Goal: Information Seeking & Learning: Learn about a topic

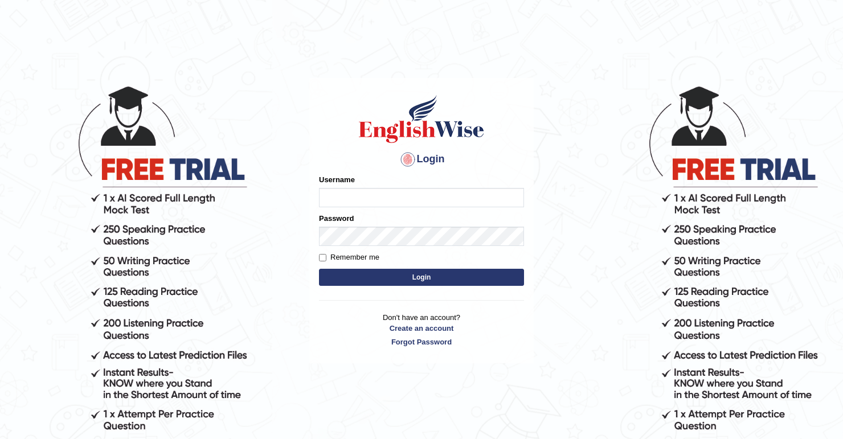
click at [389, 198] on input "Username" at bounding box center [421, 197] width 205 height 19
type input "anzza"
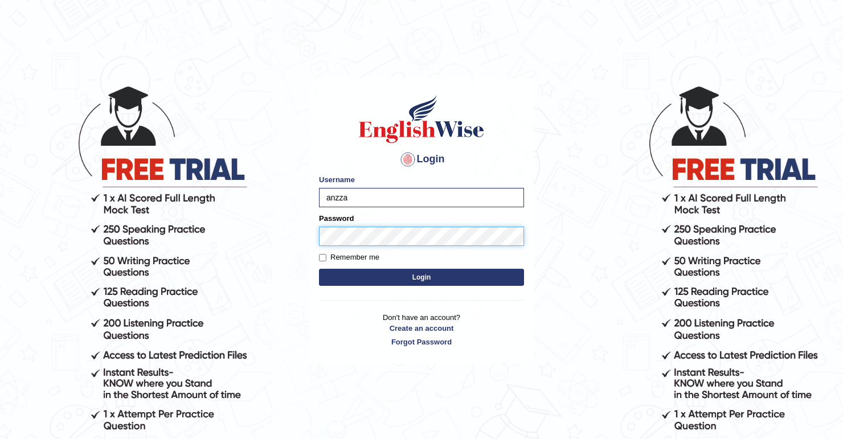
click at [319, 269] on button "Login" at bounding box center [421, 277] width 205 height 17
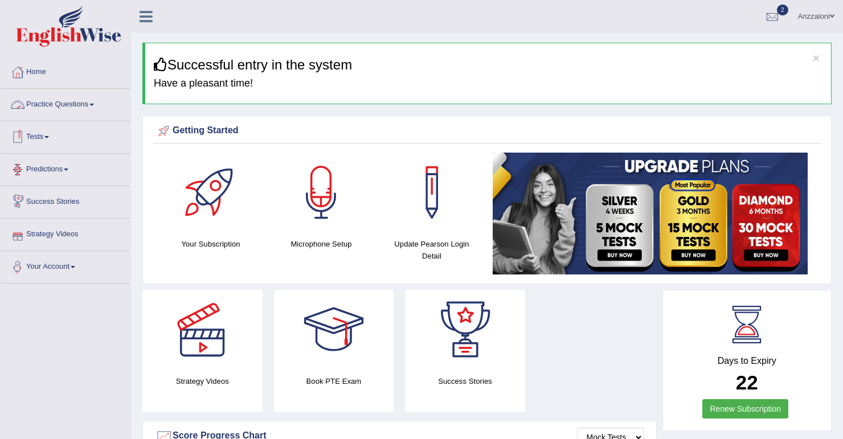
click at [46, 129] on link "Tests" at bounding box center [66, 135] width 130 height 28
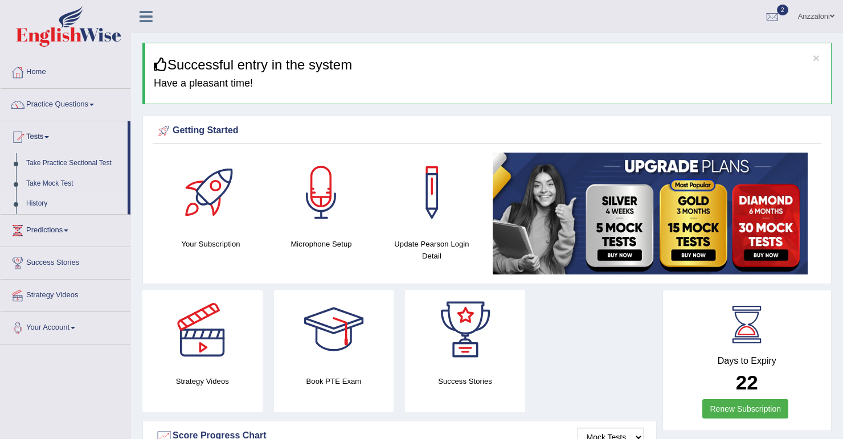
click at [43, 198] on link "History" at bounding box center [74, 204] width 107 height 21
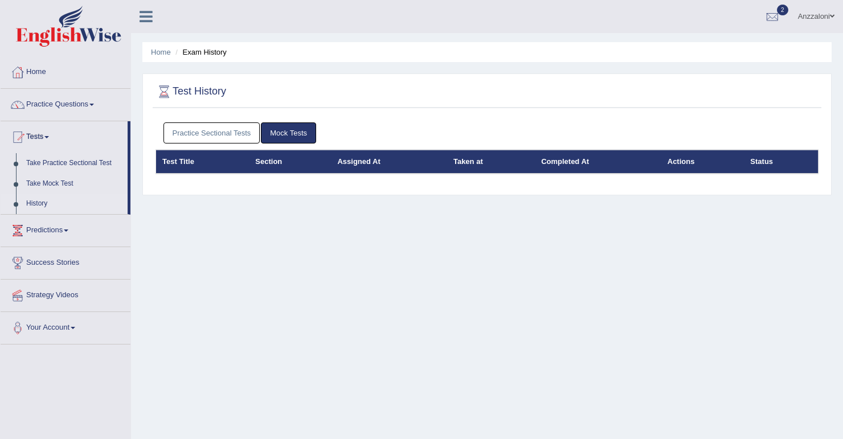
click at [244, 132] on link "Practice Sectional Tests" at bounding box center [212, 132] width 97 height 21
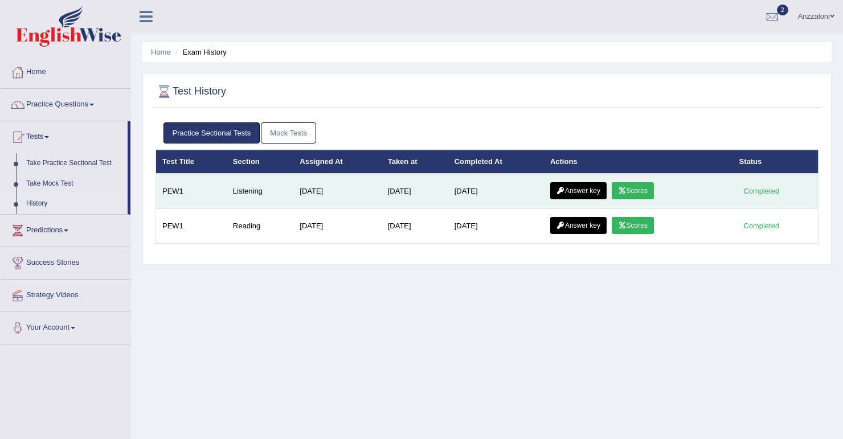
click at [642, 187] on link "Scores" at bounding box center [633, 190] width 42 height 17
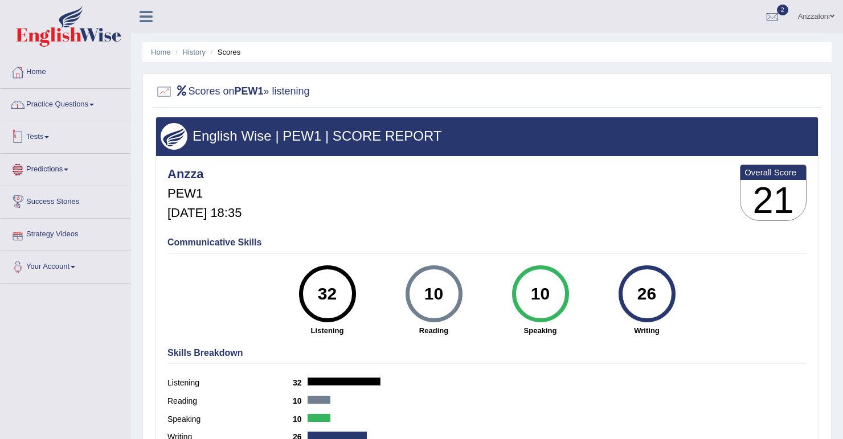
click at [48, 110] on link "Practice Questions" at bounding box center [66, 103] width 130 height 28
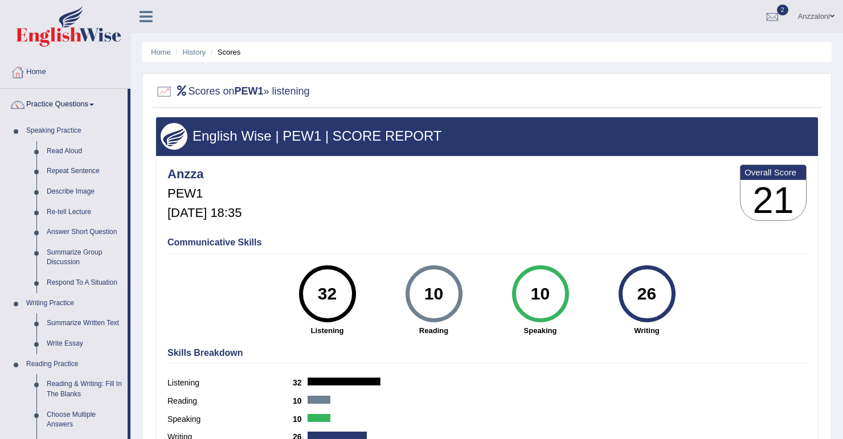
click at [63, 130] on link "Speaking Practice" at bounding box center [74, 131] width 107 height 21
click at [68, 101] on link "Practice Questions" at bounding box center [64, 103] width 127 height 28
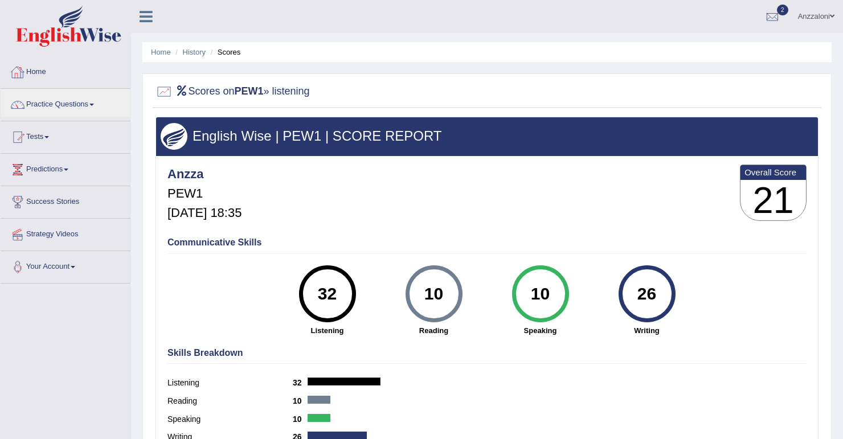
click at [38, 75] on link "Home" at bounding box center [66, 70] width 130 height 28
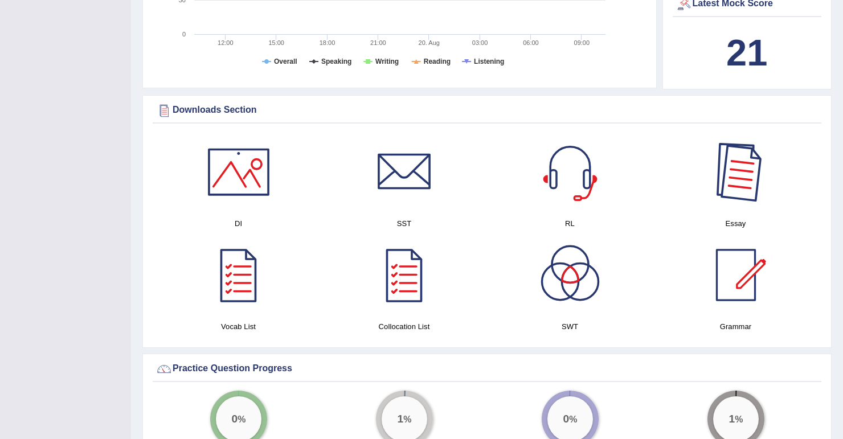
scroll to position [501, 0]
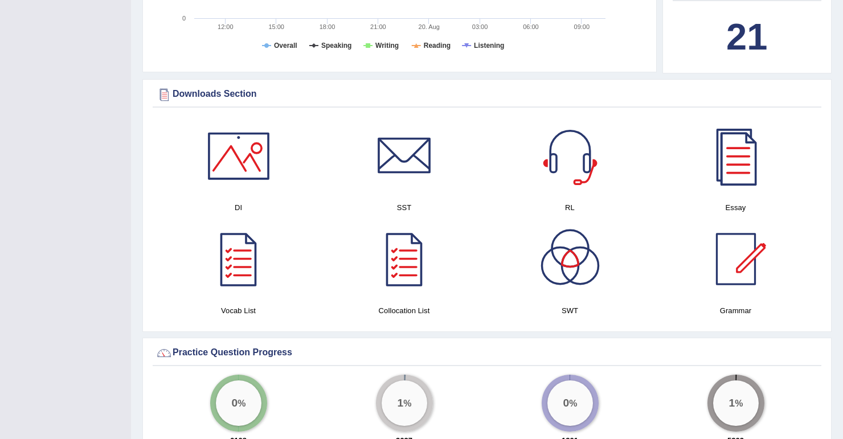
click at [581, 262] on div at bounding box center [570, 259] width 80 height 80
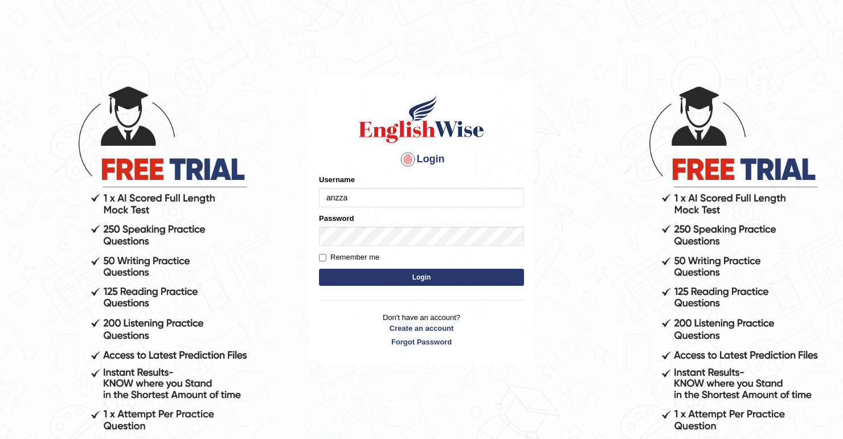
type input "anzza"
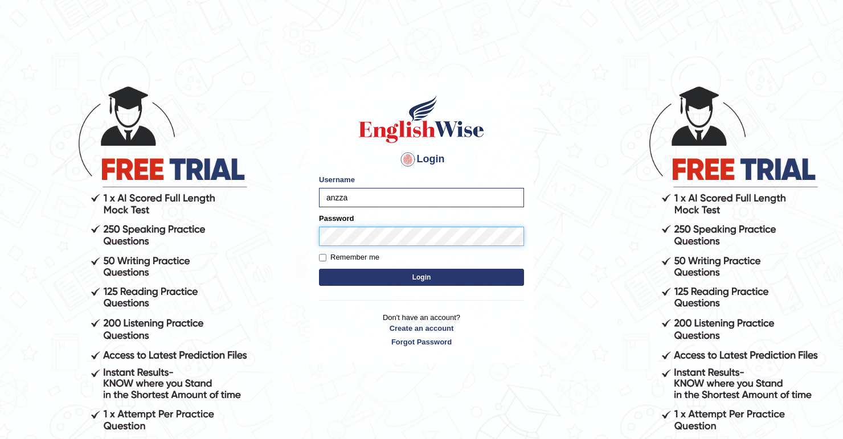
click at [319, 269] on button "Login" at bounding box center [421, 277] width 205 height 17
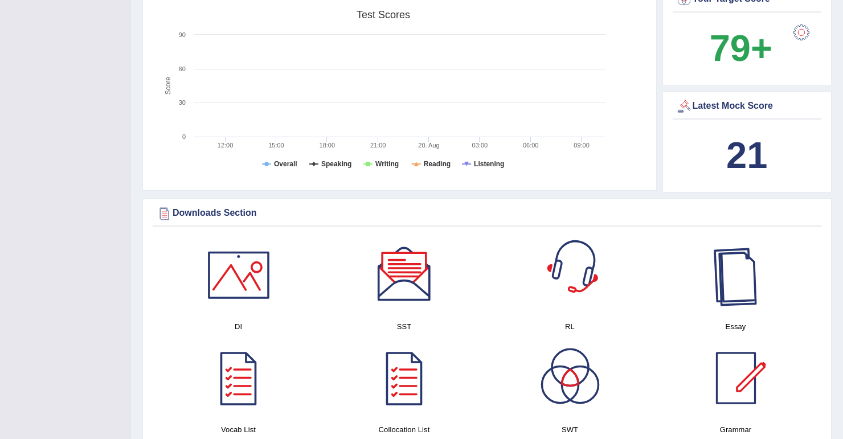
scroll to position [501, 0]
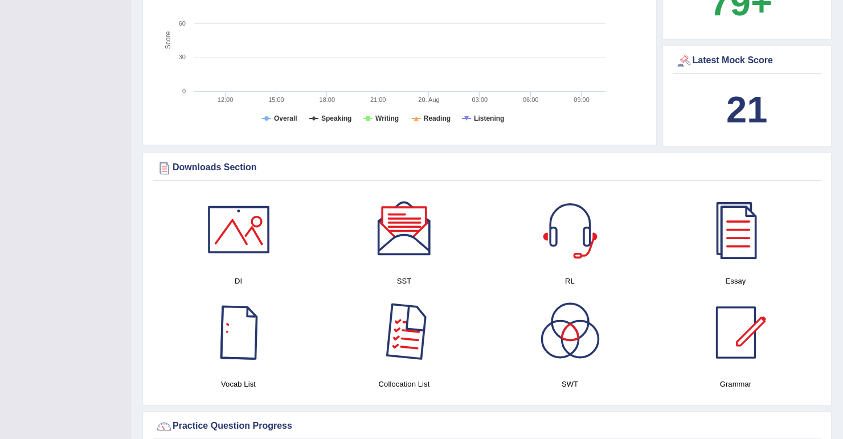
click at [392, 311] on div at bounding box center [405, 333] width 80 height 80
click at [239, 237] on div at bounding box center [239, 230] width 80 height 80
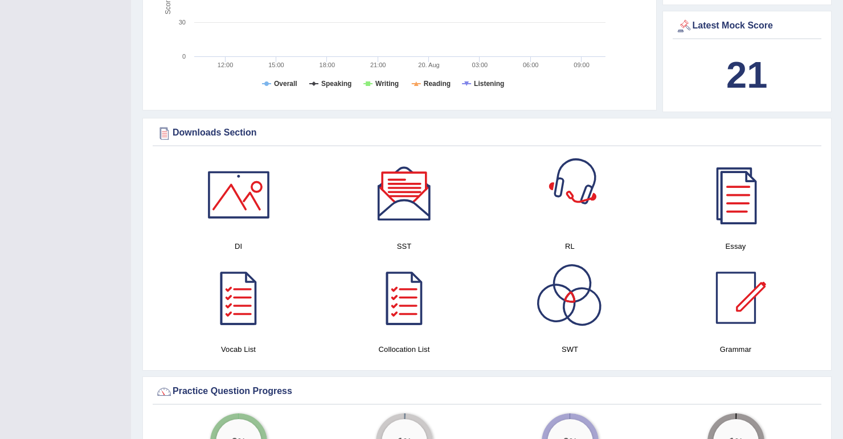
scroll to position [547, 0]
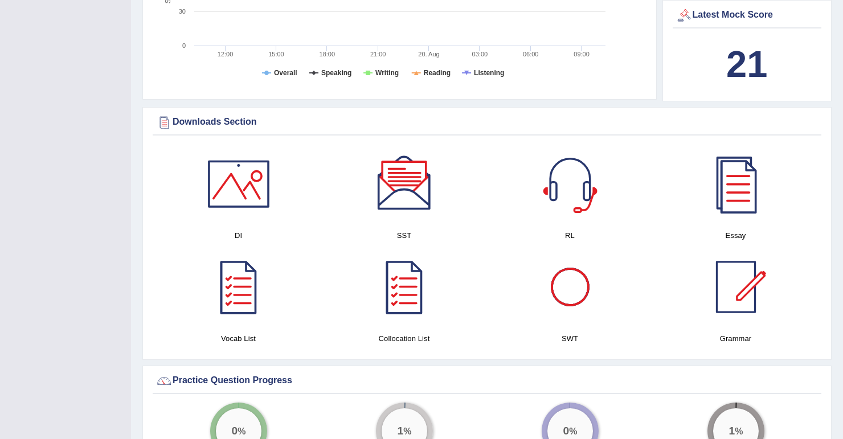
click at [573, 285] on div at bounding box center [570, 287] width 80 height 80
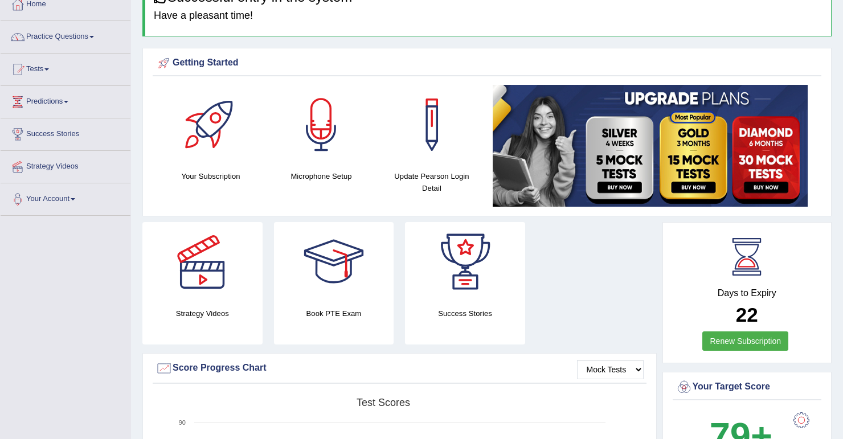
scroll to position [0, 0]
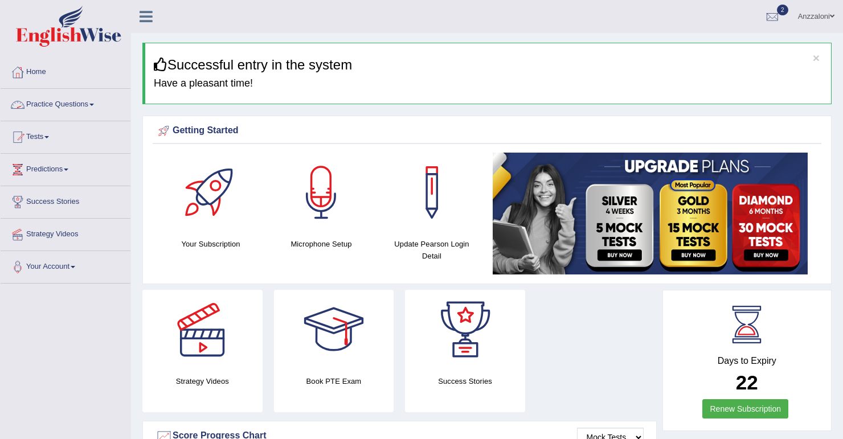
click at [68, 109] on link "Practice Questions" at bounding box center [66, 103] width 130 height 28
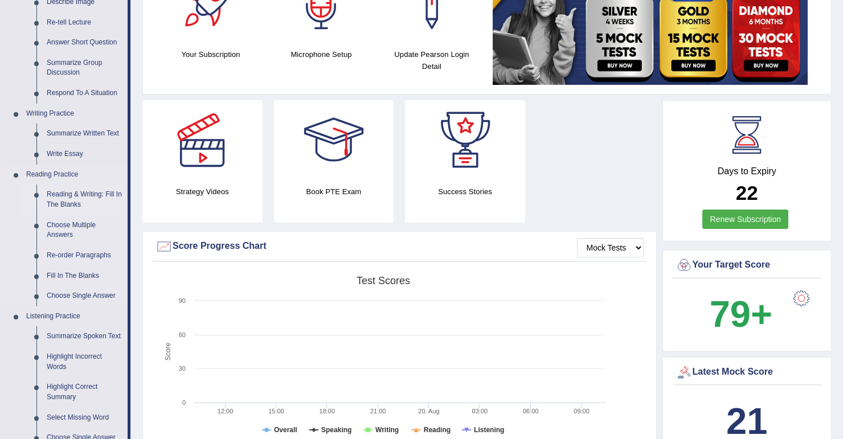
scroll to position [228, 0]
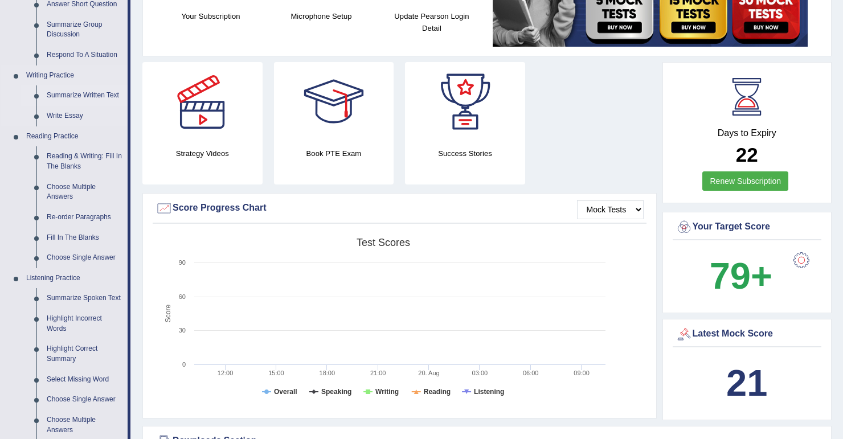
click at [72, 96] on link "Summarize Written Text" at bounding box center [85, 95] width 86 height 21
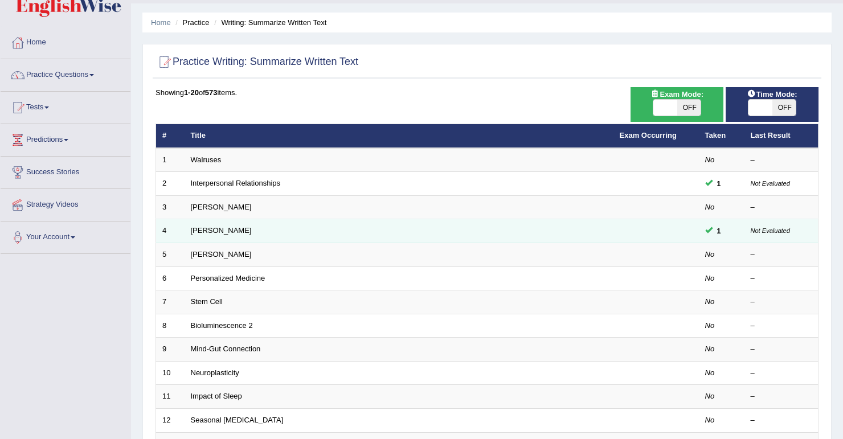
scroll to position [46, 0]
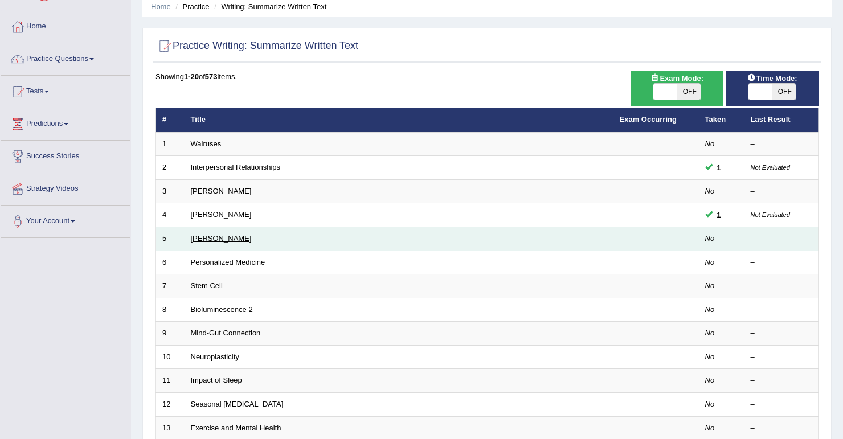
click at [219, 240] on link "Elizabeth Blackwell" at bounding box center [221, 238] width 61 height 9
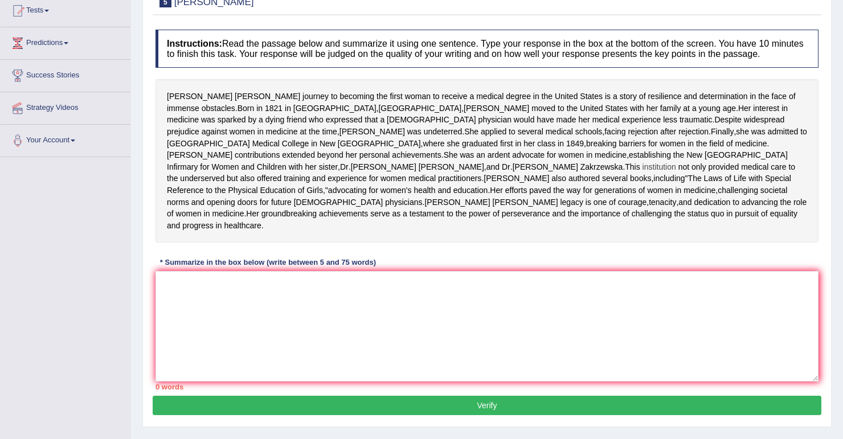
scroll to position [137, 0]
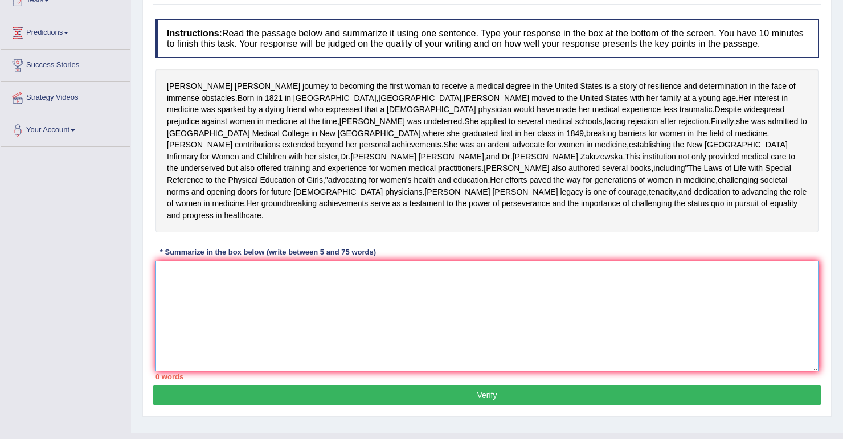
click at [312, 320] on textarea at bounding box center [487, 316] width 663 height 111
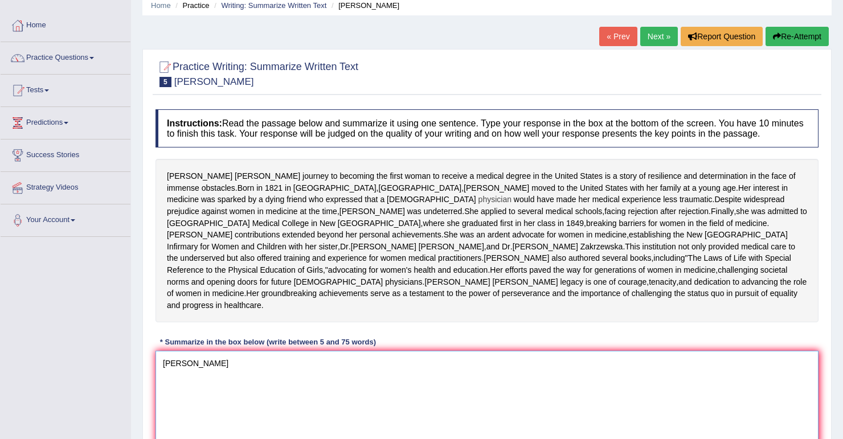
scroll to position [0, 0]
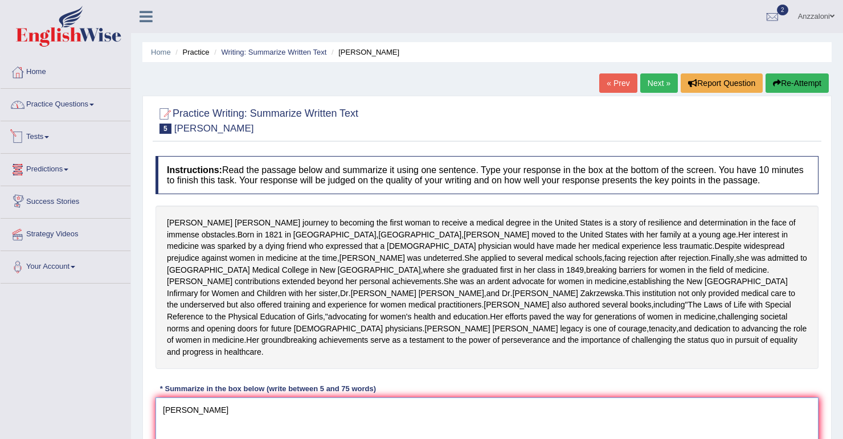
type textarea "Elezabeth Blackwell's"
click at [61, 103] on link "Practice Questions" at bounding box center [66, 103] width 130 height 28
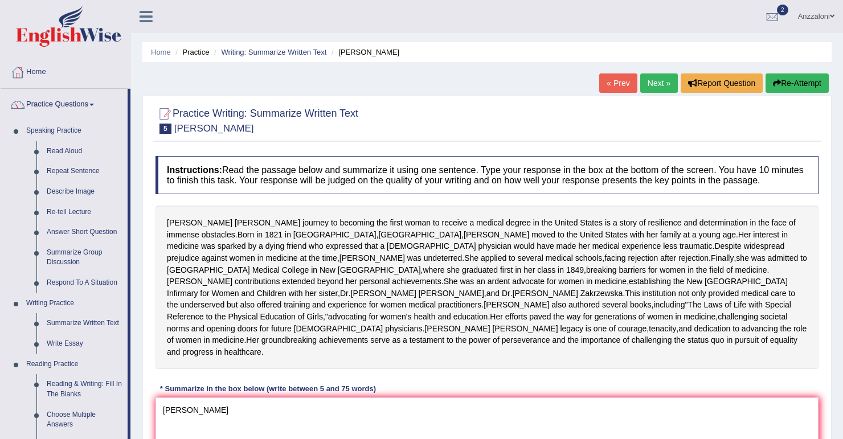
click at [65, 103] on link "Practice Questions" at bounding box center [64, 103] width 127 height 28
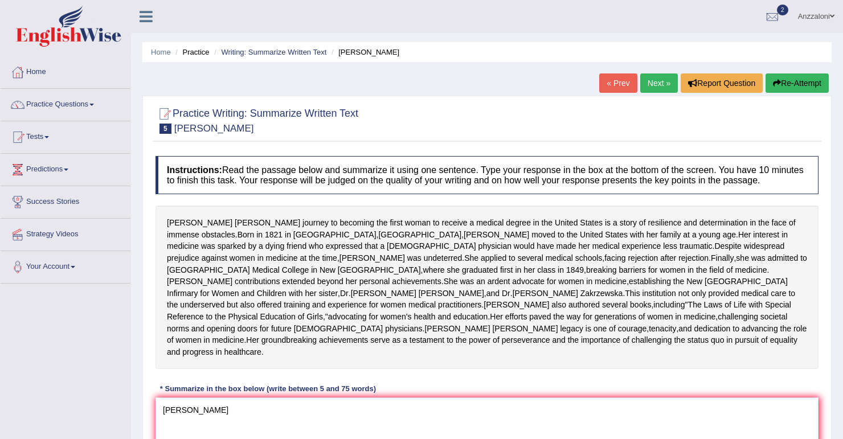
click at [49, 137] on span at bounding box center [46, 137] width 5 height 2
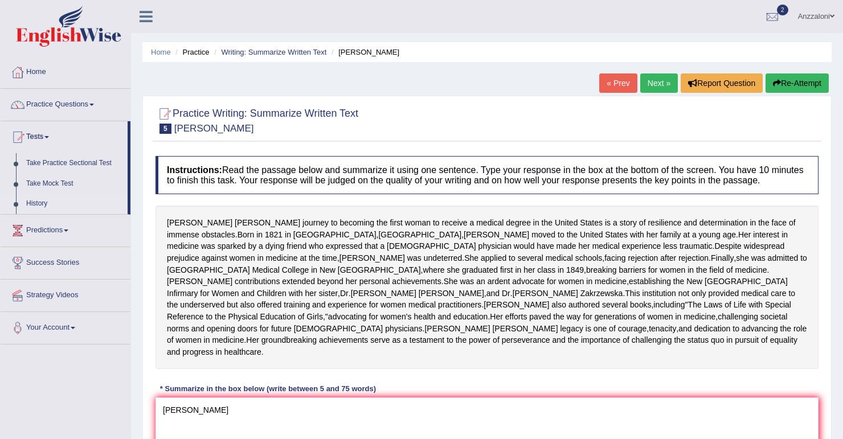
click at [42, 203] on link "History" at bounding box center [74, 204] width 107 height 21
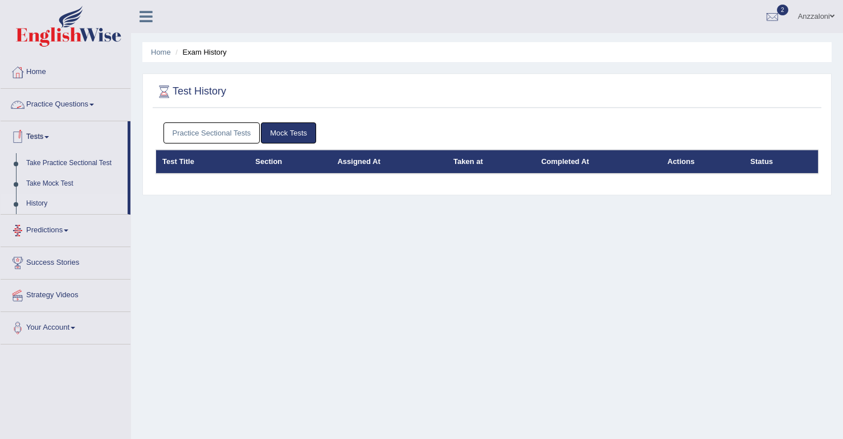
click at [233, 136] on link "Practice Sectional Tests" at bounding box center [212, 132] width 97 height 21
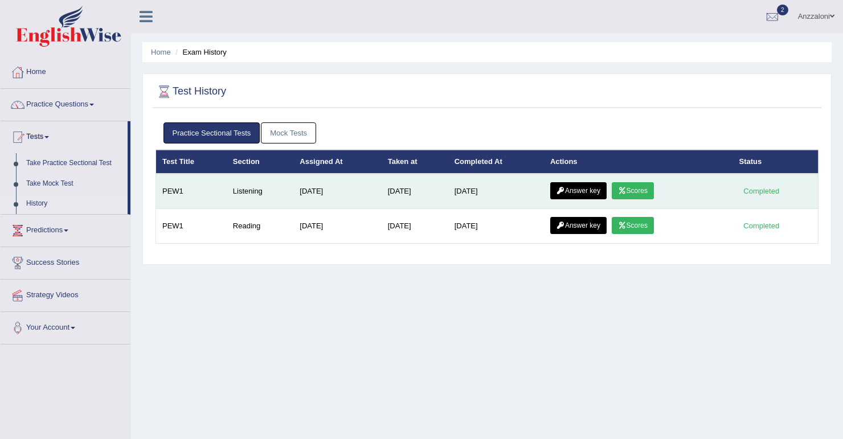
click at [644, 187] on link "Scores" at bounding box center [633, 190] width 42 height 17
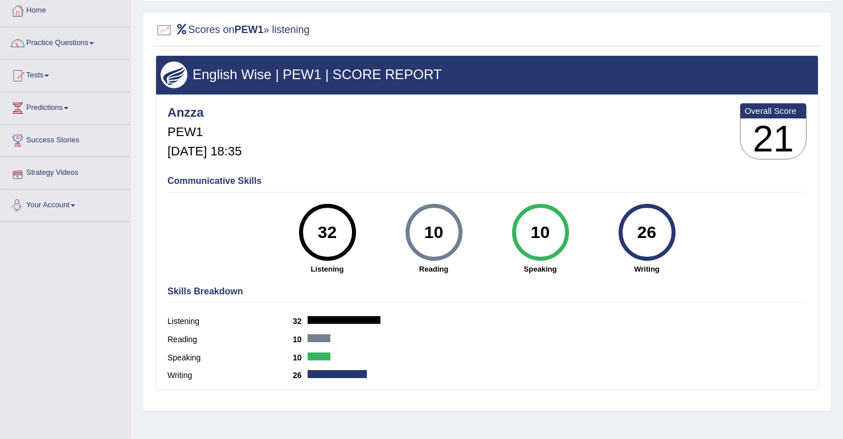
scroll to position [46, 0]
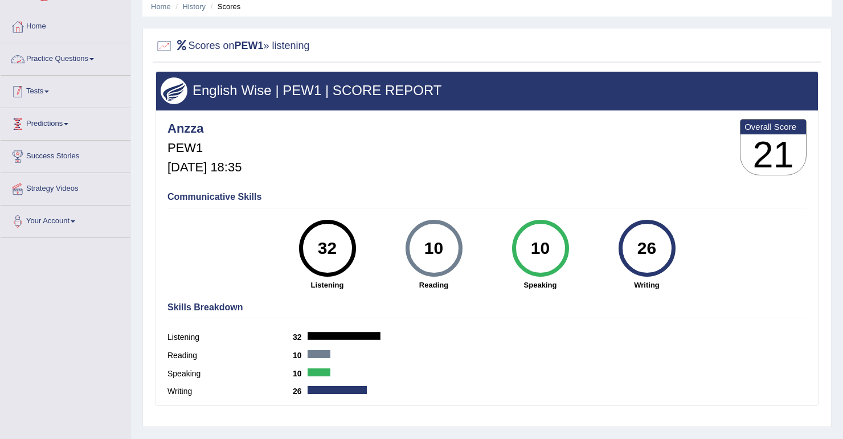
click at [34, 84] on link "Tests" at bounding box center [66, 90] width 130 height 28
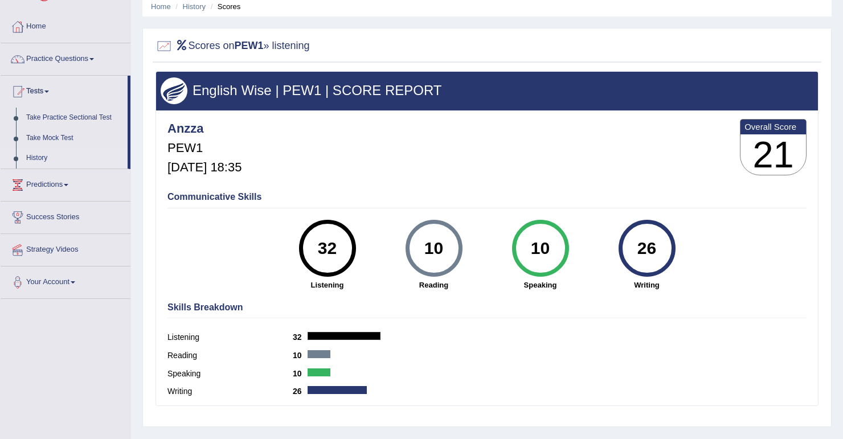
click at [43, 157] on link "History" at bounding box center [74, 158] width 107 height 21
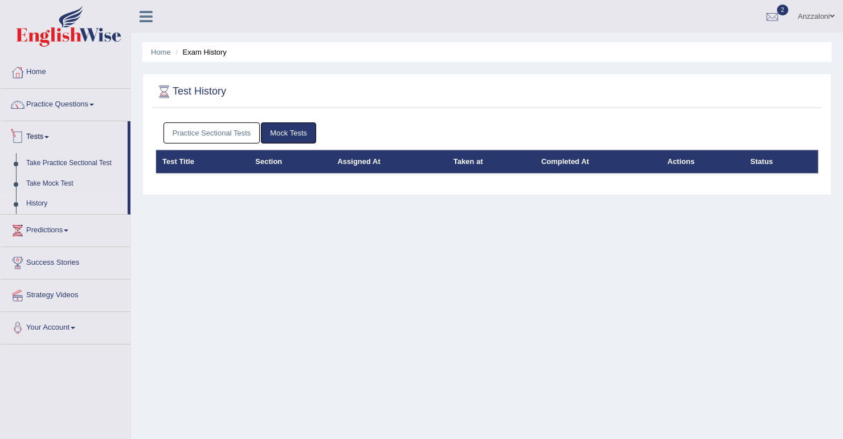
click at [202, 125] on link "Practice Sectional Tests" at bounding box center [212, 132] width 97 height 21
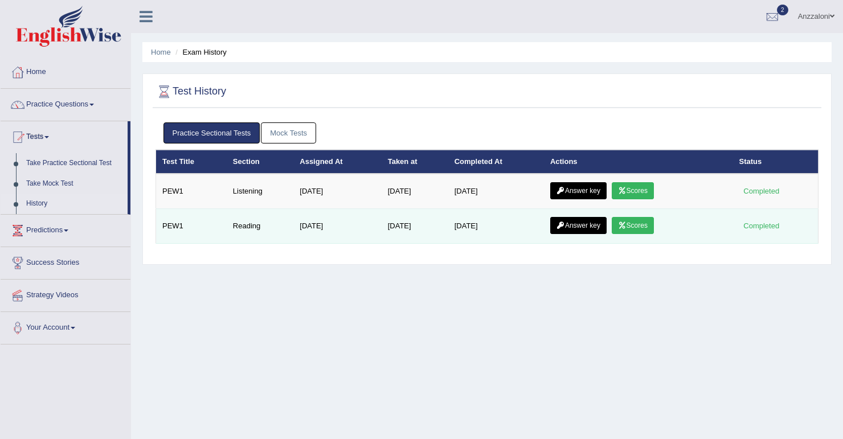
click at [641, 227] on link "Scores" at bounding box center [633, 225] width 42 height 17
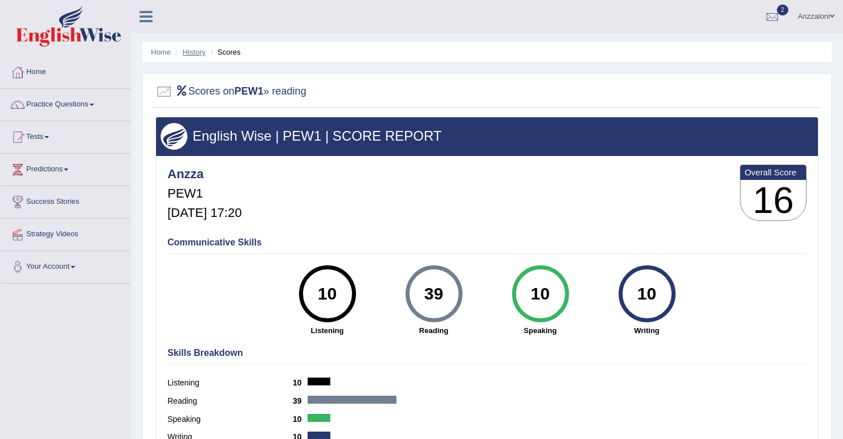
click at [183, 54] on link "History" at bounding box center [194, 52] width 23 height 9
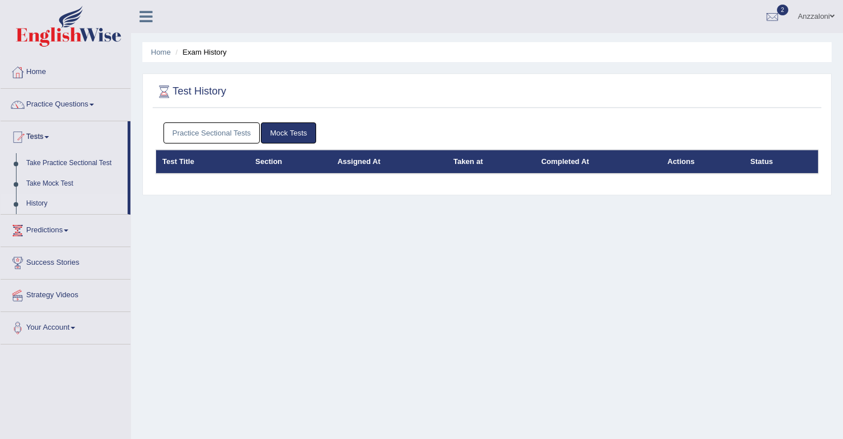
click at [222, 134] on link "Practice Sectional Tests" at bounding box center [212, 132] width 97 height 21
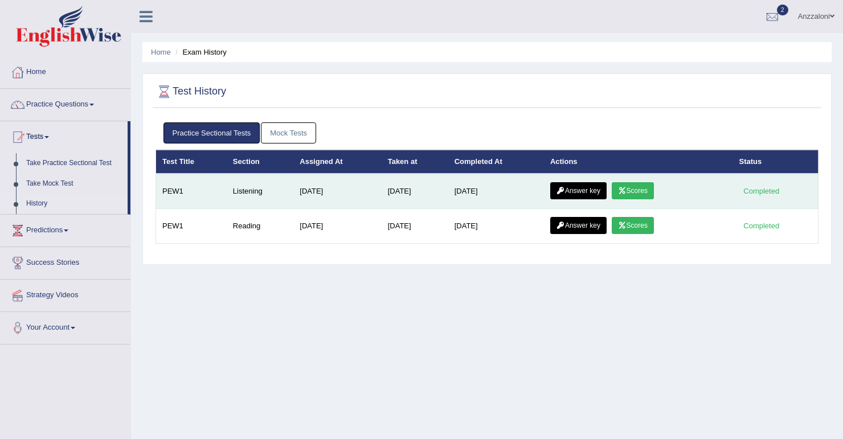
click at [652, 189] on link "Scores" at bounding box center [633, 190] width 42 height 17
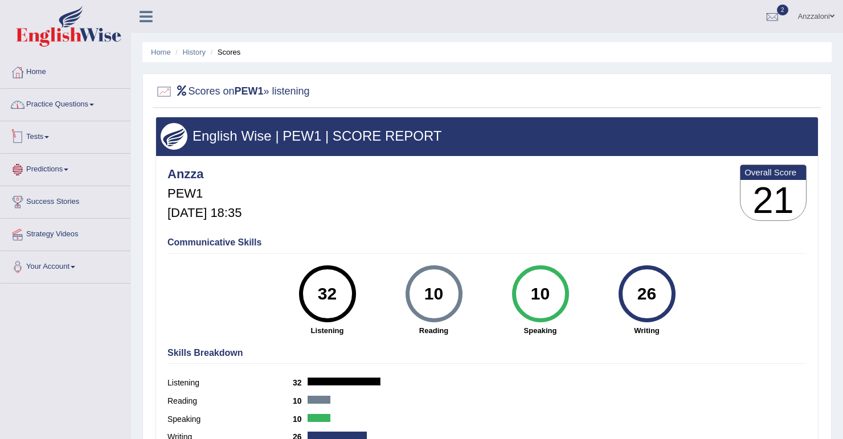
click at [68, 97] on link "Practice Questions" at bounding box center [66, 103] width 130 height 28
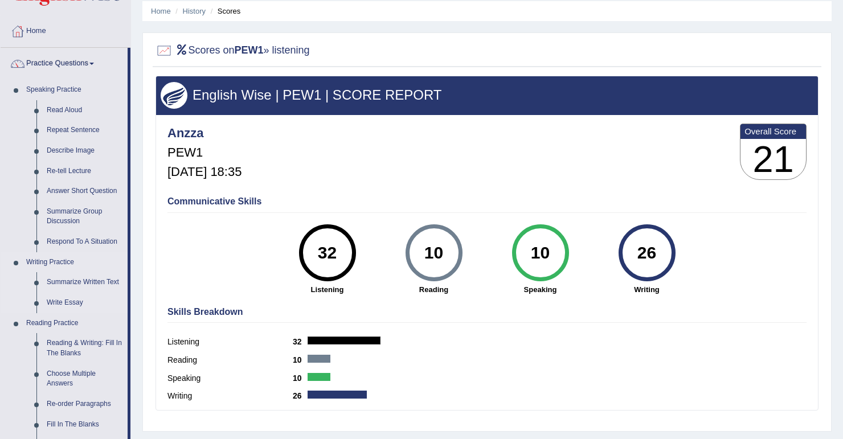
scroll to position [46, 0]
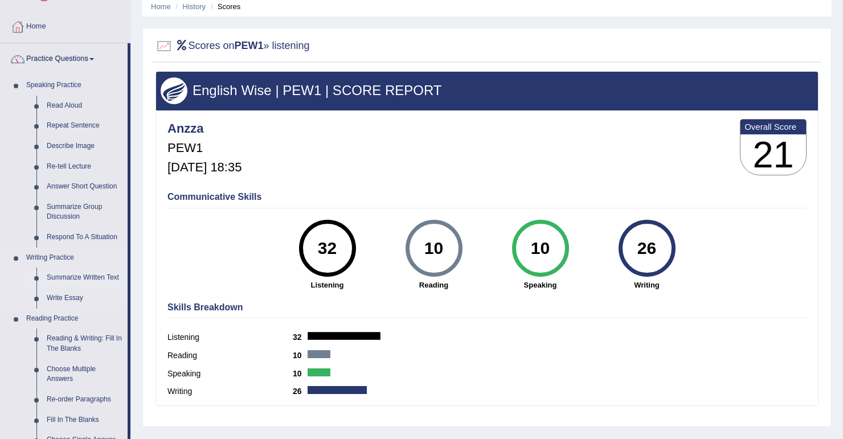
click at [78, 273] on link "Summarize Written Text" at bounding box center [85, 278] width 86 height 21
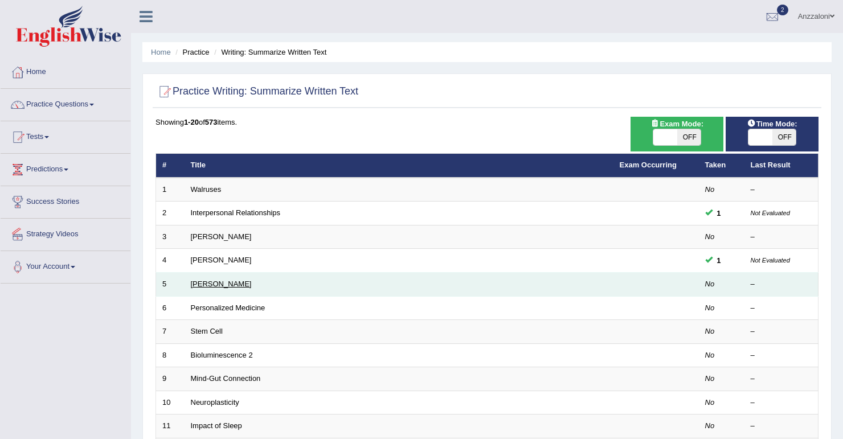
click at [234, 286] on link "[PERSON_NAME]" at bounding box center [221, 284] width 61 height 9
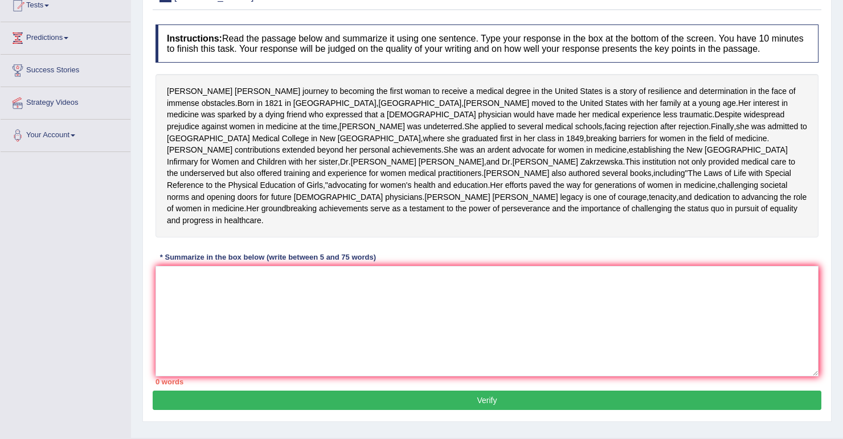
scroll to position [137, 0]
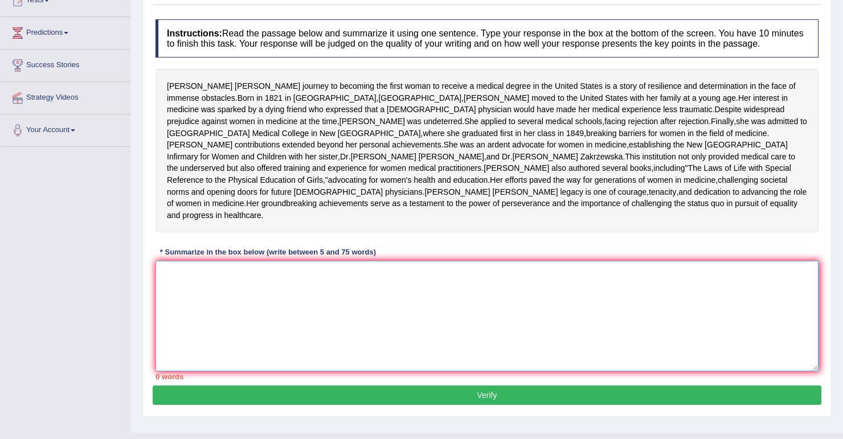
click at [255, 309] on textarea at bounding box center [487, 316] width 663 height 111
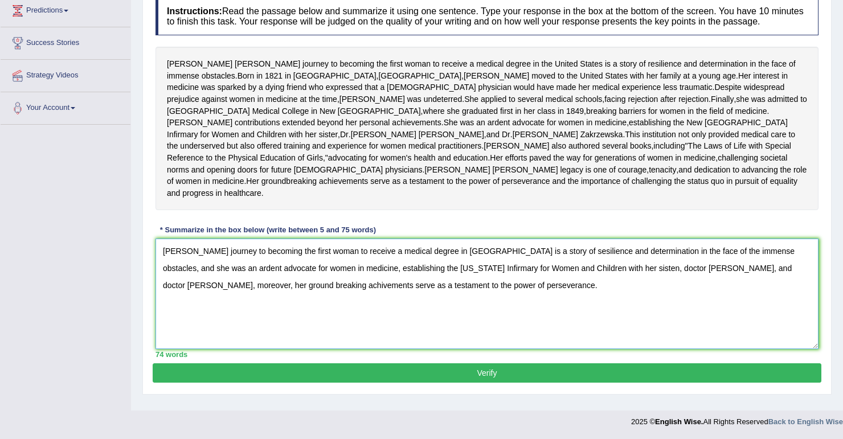
scroll to position [197, 0]
type textarea "Elizabeth Blackwell's journey to becoming the first woman to receive a medical …"
click at [262, 378] on button "Verify" at bounding box center [487, 373] width 669 height 19
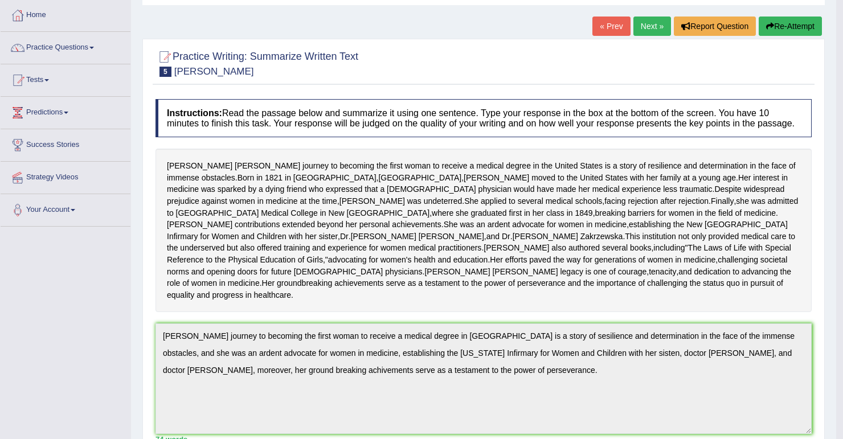
scroll to position [30, 0]
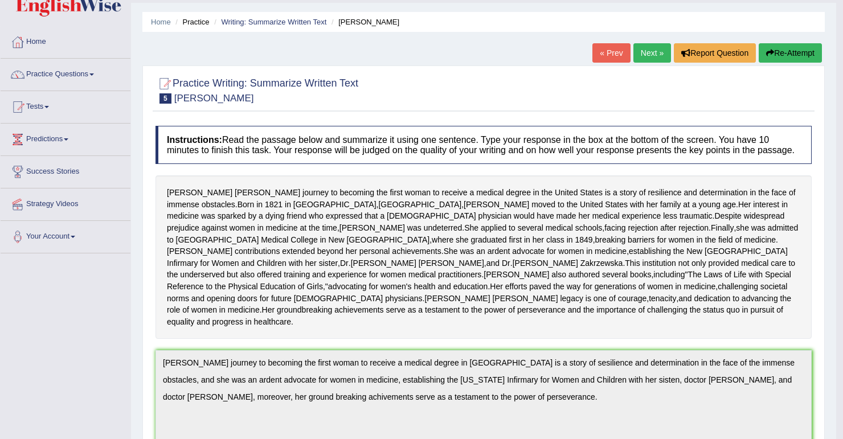
click at [647, 55] on link "Next »" at bounding box center [653, 52] width 38 height 19
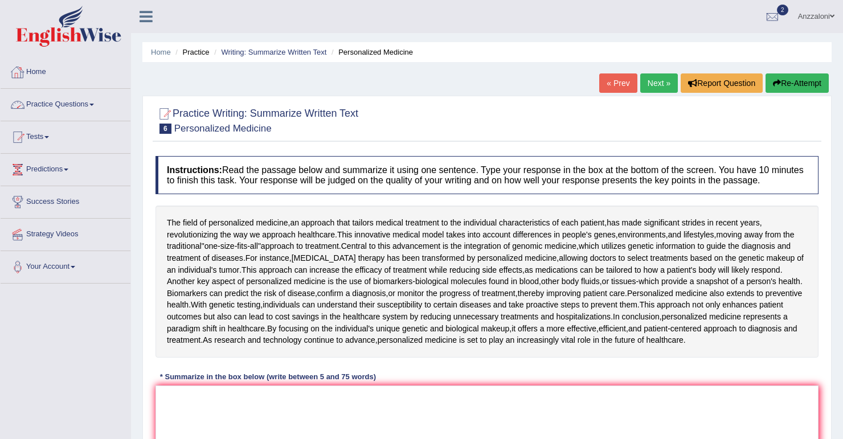
click at [28, 71] on link "Home" at bounding box center [66, 70] width 130 height 28
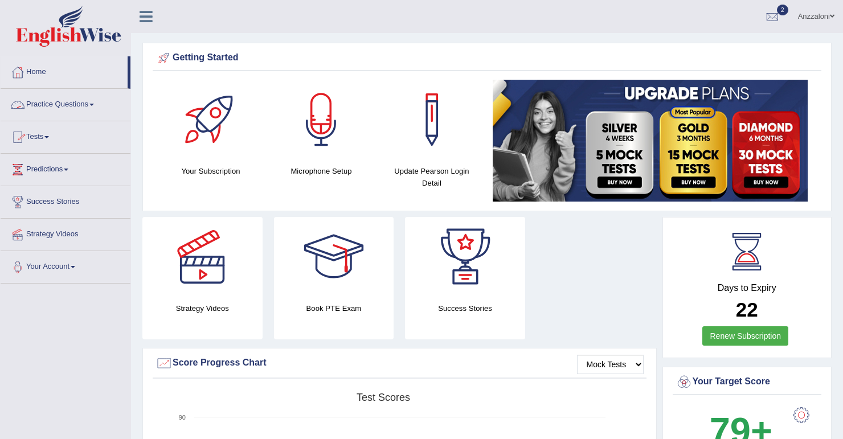
click at [52, 109] on link "Practice Questions" at bounding box center [66, 103] width 130 height 28
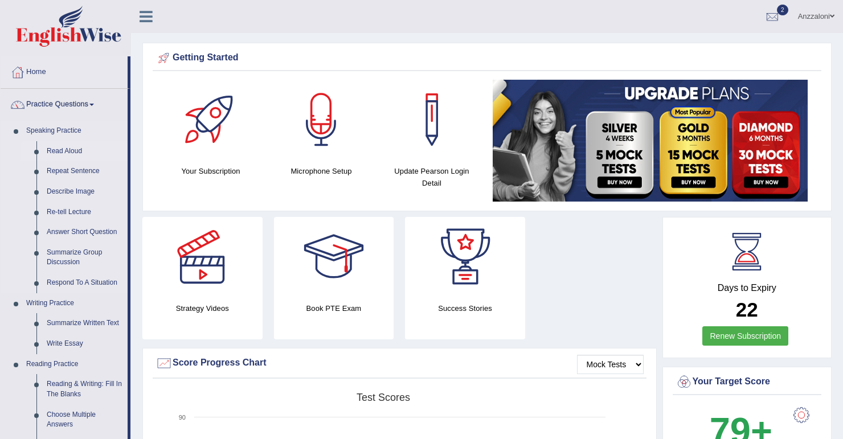
click at [60, 146] on link "Read Aloud" at bounding box center [85, 151] width 86 height 21
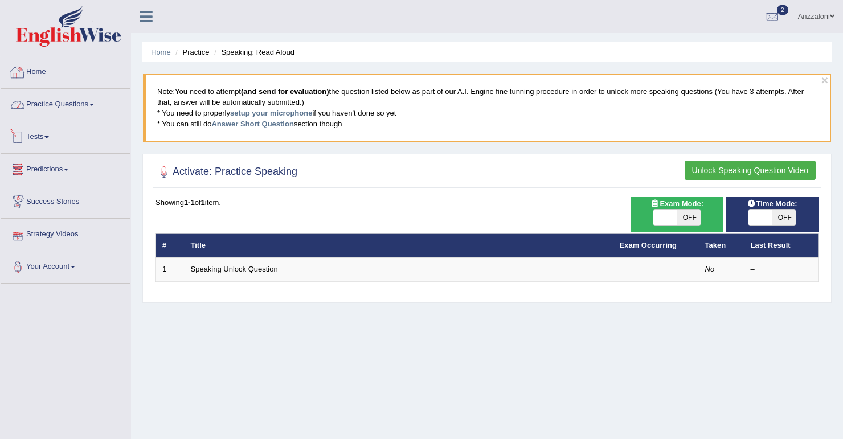
click at [32, 77] on link "Home" at bounding box center [66, 70] width 130 height 28
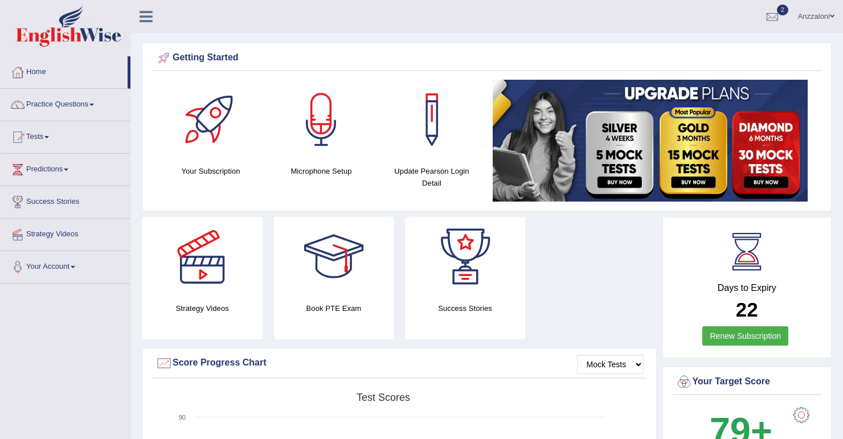
click at [66, 100] on link "Practice Questions" at bounding box center [66, 103] width 130 height 28
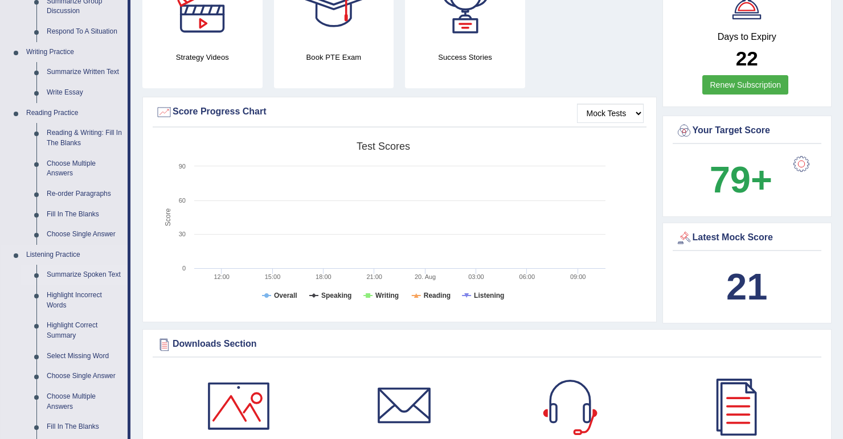
scroll to position [273, 0]
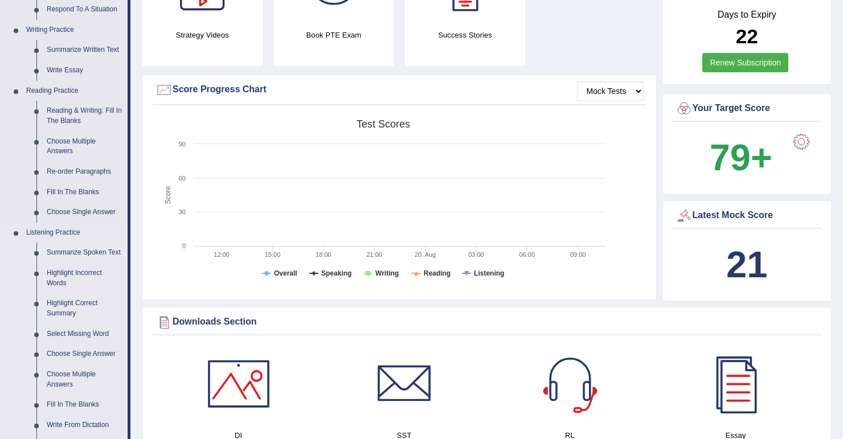
click at [75, 254] on link "Summarize Spoken Text" at bounding box center [85, 253] width 86 height 21
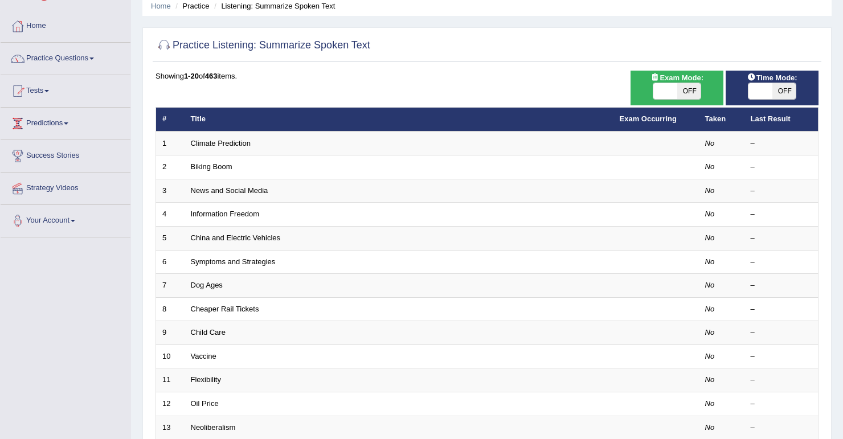
scroll to position [46, 0]
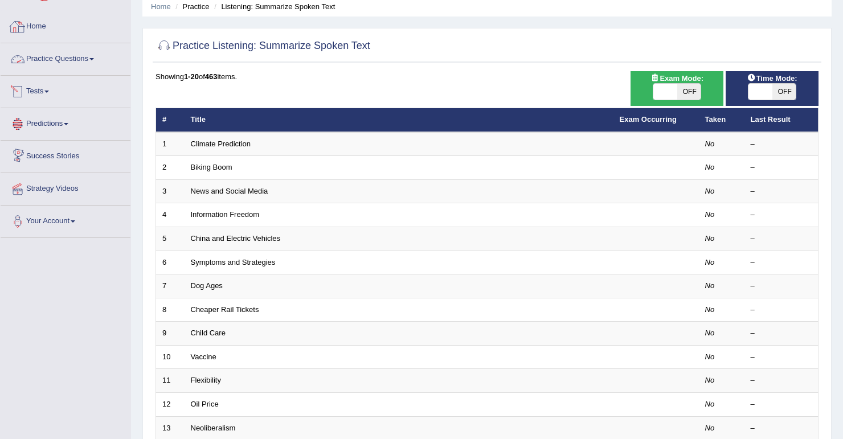
click at [42, 32] on link "Home" at bounding box center [66, 25] width 130 height 28
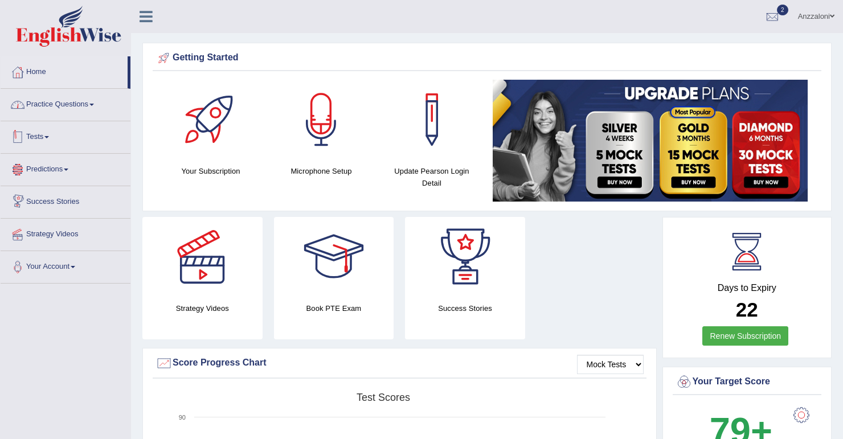
click at [88, 103] on link "Practice Questions" at bounding box center [66, 103] width 130 height 28
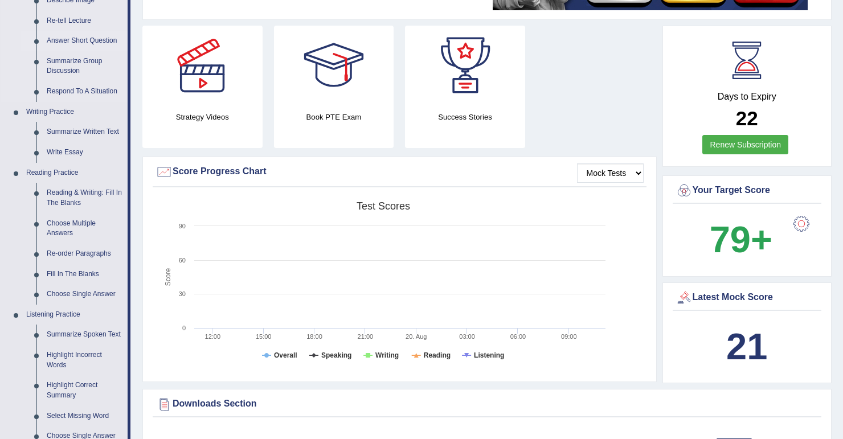
scroll to position [273, 0]
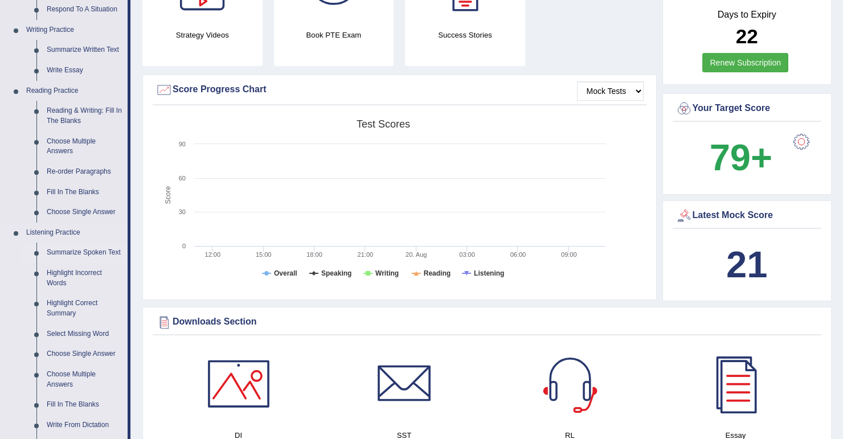
click at [52, 255] on link "Summarize Spoken Text" at bounding box center [85, 253] width 86 height 21
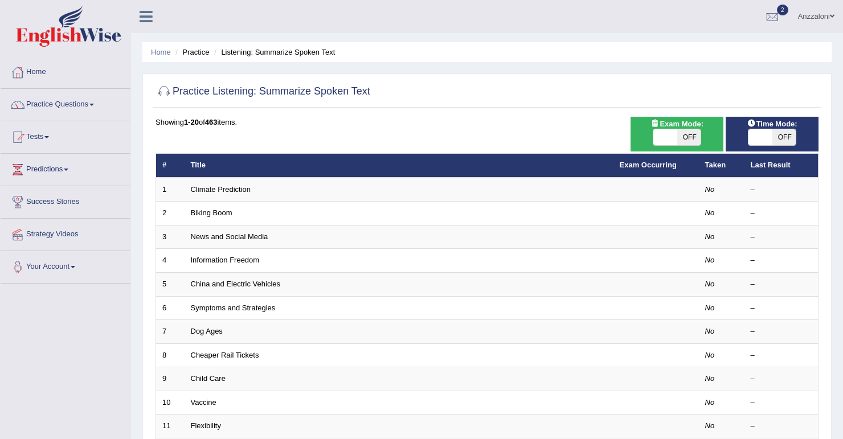
click at [697, 133] on span "OFF" at bounding box center [689, 137] width 24 height 16
checkbox input "true"
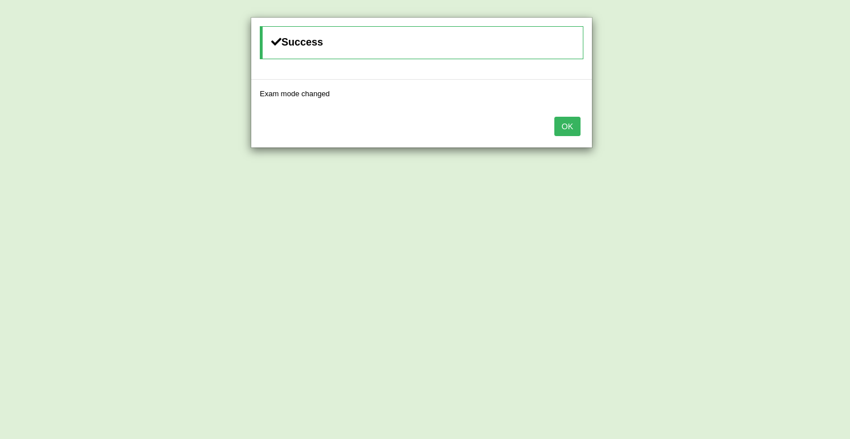
click at [565, 130] on button "OK" at bounding box center [567, 126] width 26 height 19
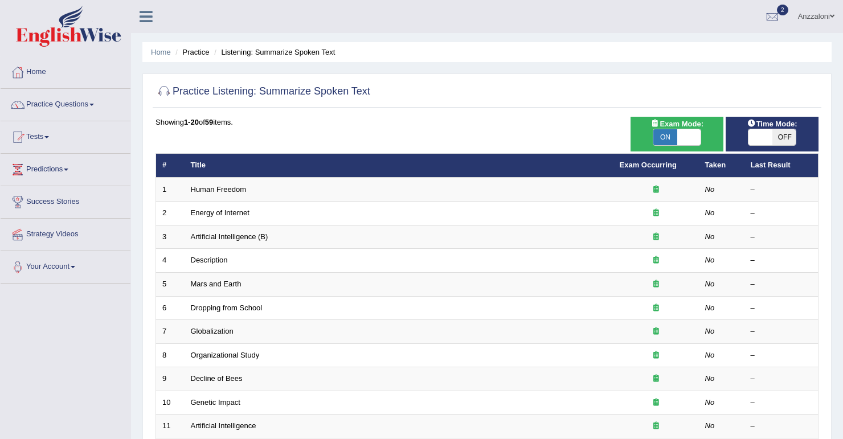
click at [684, 128] on span "Exam Mode:" at bounding box center [677, 124] width 62 height 12
click at [672, 133] on span "ON" at bounding box center [666, 137] width 24 height 16
checkbox input "false"
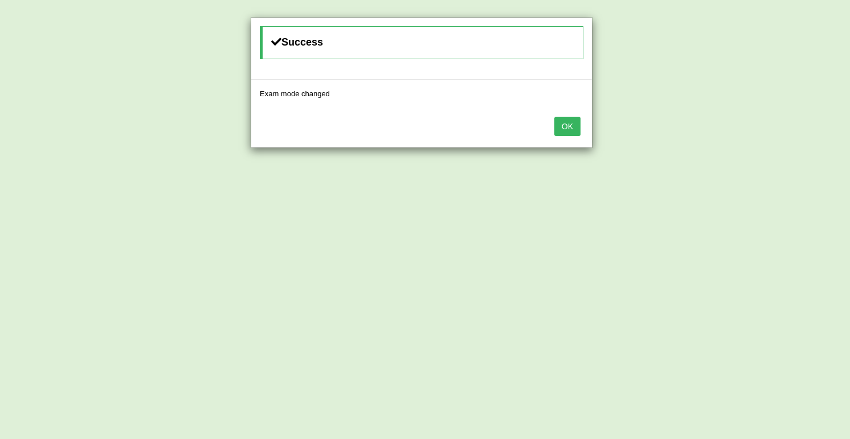
click at [565, 121] on button "OK" at bounding box center [567, 126] width 26 height 19
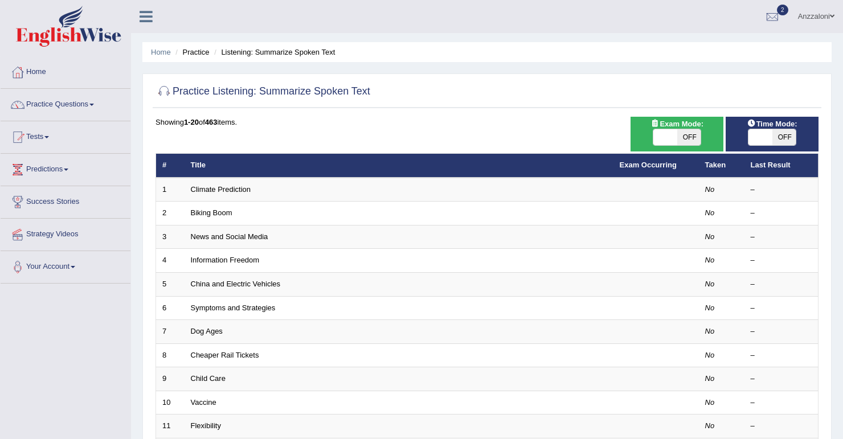
click at [685, 129] on span "OFF" at bounding box center [689, 137] width 24 height 16
checkbox input "true"
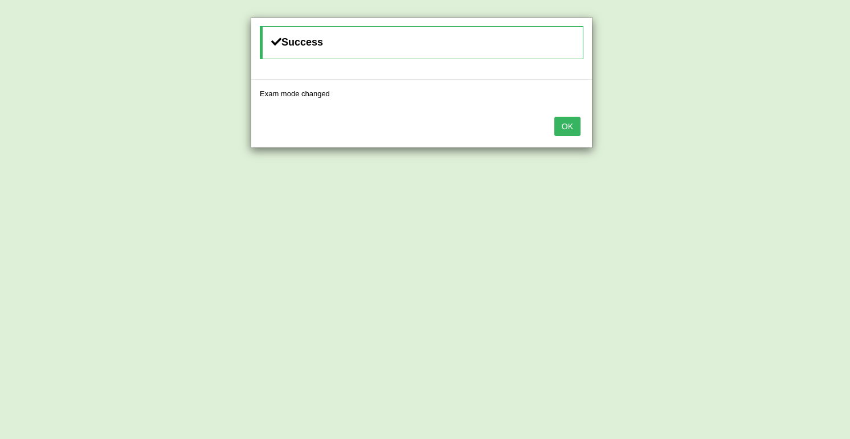
click at [558, 122] on button "OK" at bounding box center [567, 126] width 26 height 19
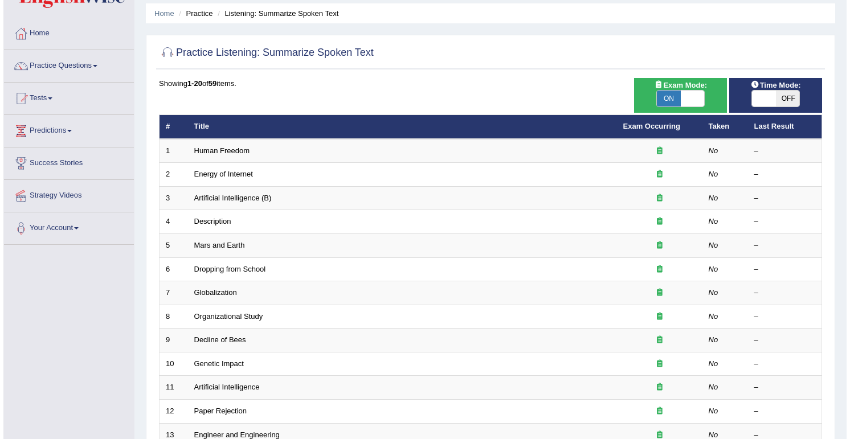
scroll to position [38, 0]
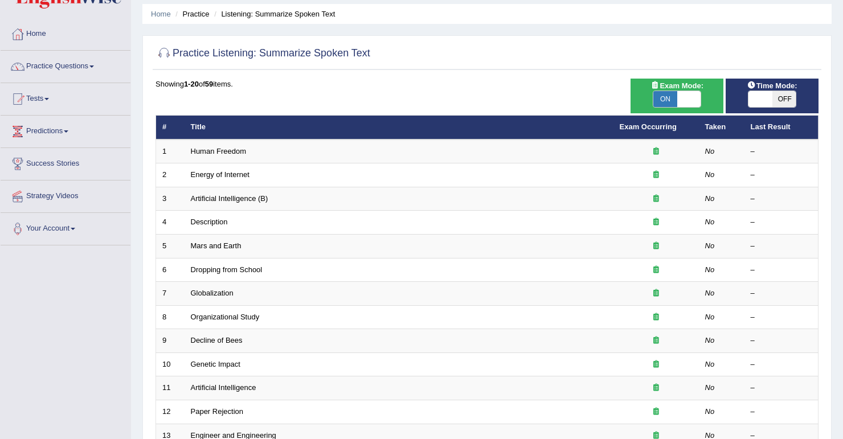
click at [668, 100] on span "ON" at bounding box center [666, 99] width 24 height 16
checkbox input "false"
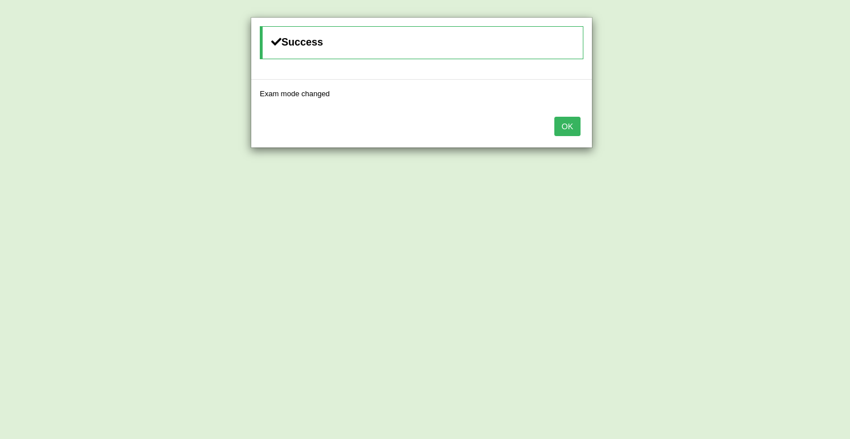
click at [558, 121] on button "OK" at bounding box center [567, 126] width 26 height 19
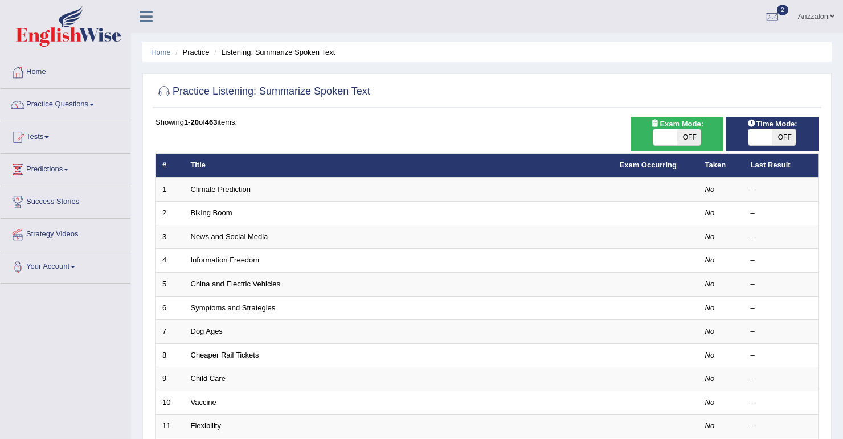
drag, startPoint x: 215, startPoint y: 117, endPoint x: 246, endPoint y: 119, distance: 30.8
click at [246, 119] on div "Showing 1-20 of 463 items." at bounding box center [487, 122] width 663 height 11
click at [34, 72] on link "Home" at bounding box center [66, 70] width 130 height 28
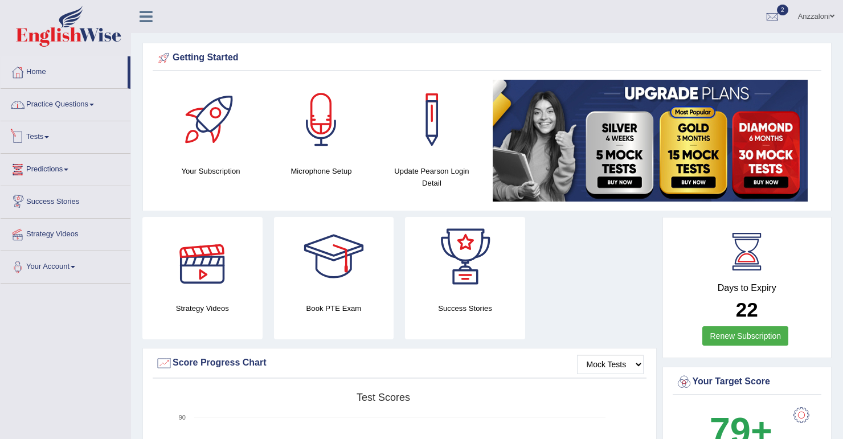
click at [88, 114] on link "Practice Questions" at bounding box center [66, 103] width 130 height 28
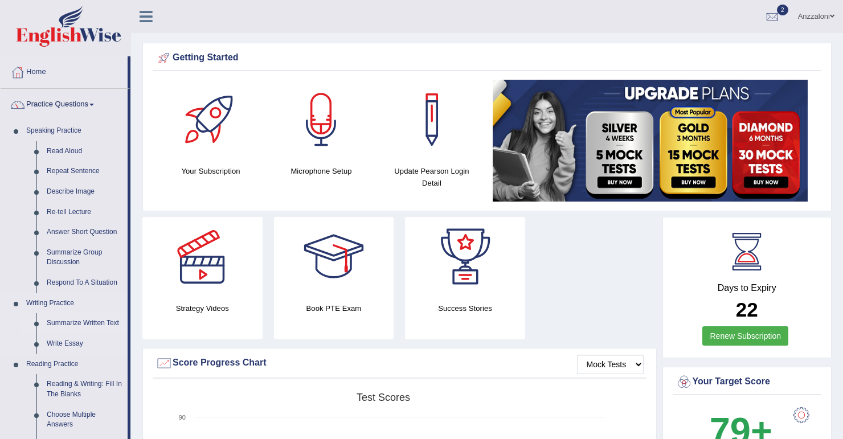
click at [77, 319] on link "Summarize Written Text" at bounding box center [85, 323] width 86 height 21
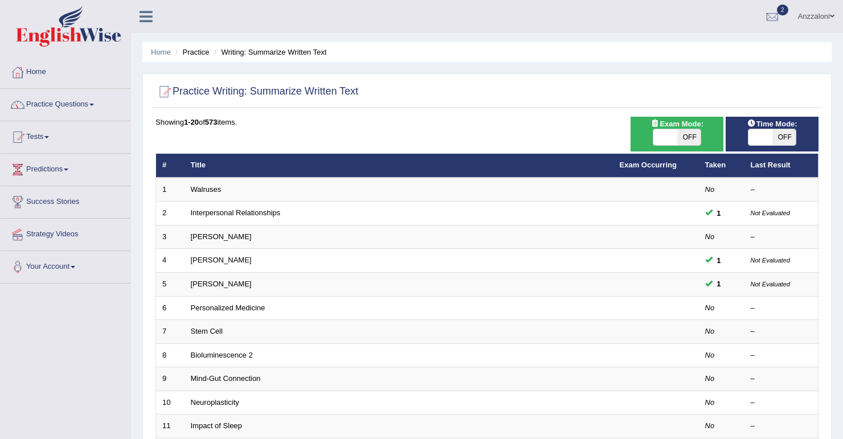
click at [688, 141] on span "OFF" at bounding box center [689, 137] width 24 height 16
checkbox input "true"
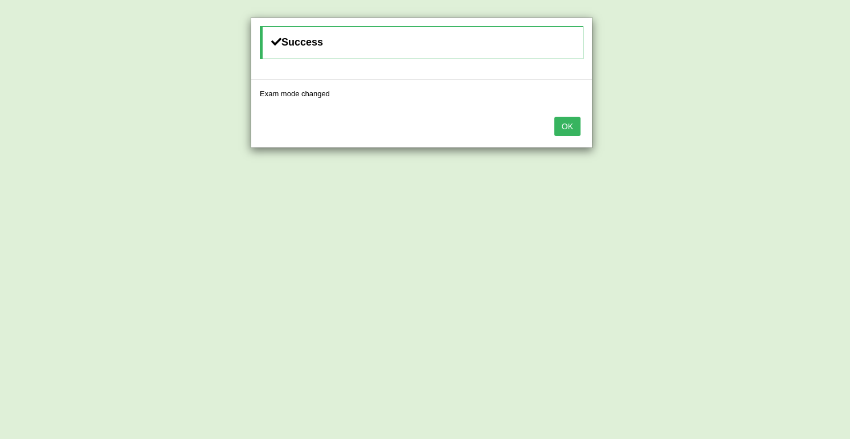
click at [575, 125] on button "OK" at bounding box center [567, 126] width 26 height 19
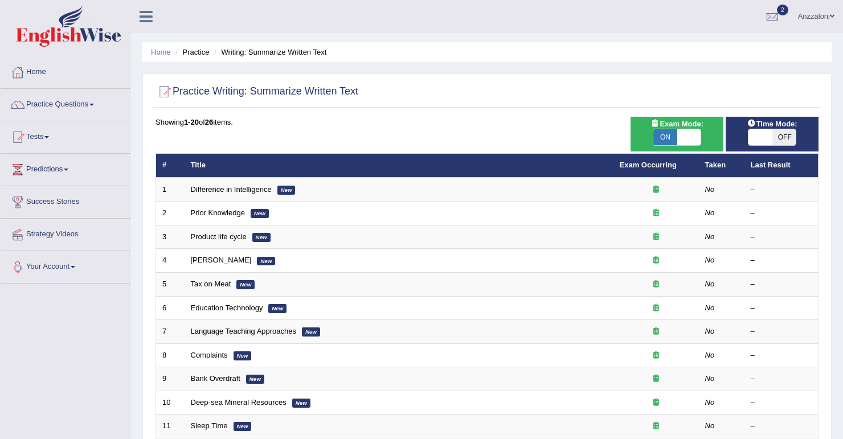
click at [684, 131] on span at bounding box center [689, 137] width 24 height 16
checkbox input "false"
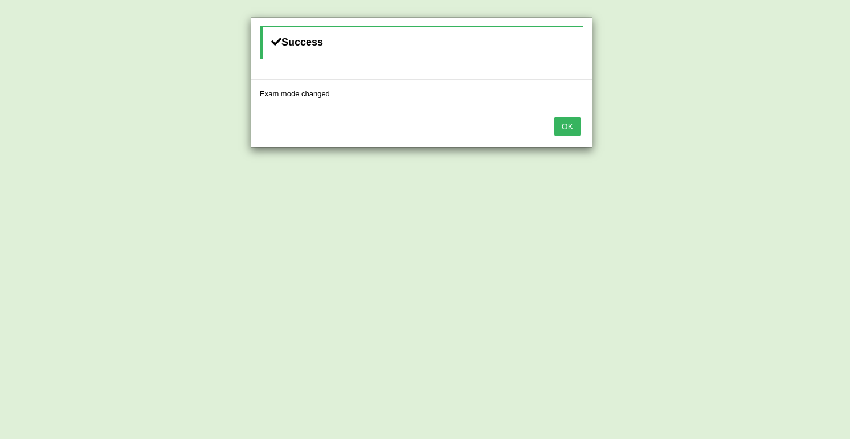
click at [558, 131] on button "OK" at bounding box center [567, 126] width 26 height 19
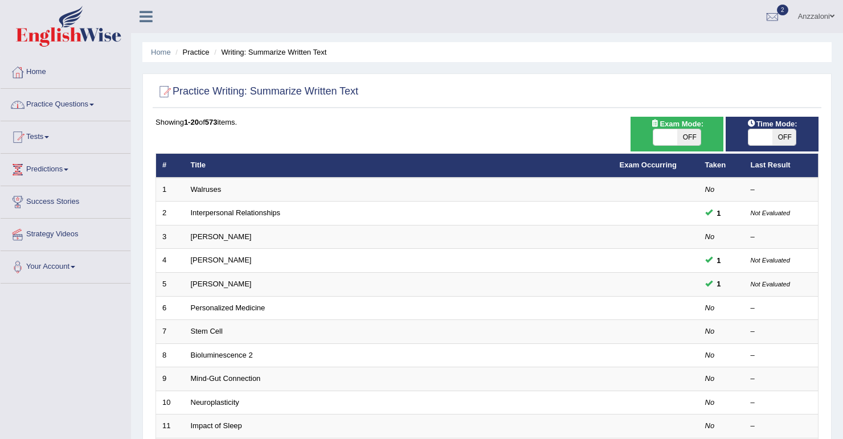
click at [23, 104] on div at bounding box center [17, 104] width 17 height 17
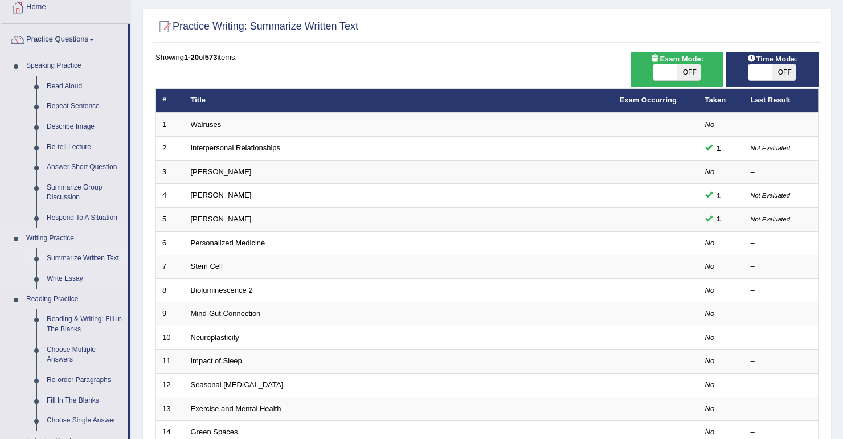
scroll to position [46, 0]
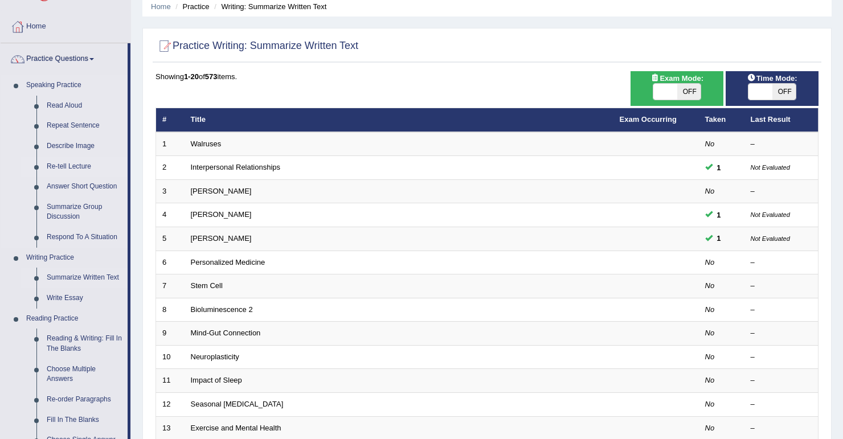
click at [75, 168] on link "Re-tell Lecture" at bounding box center [85, 167] width 86 height 21
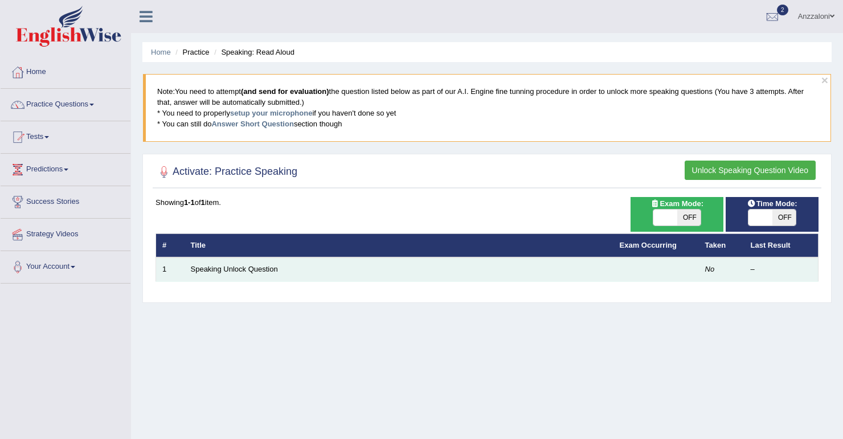
click at [241, 273] on td "Speaking Unlock Question" at bounding box center [399, 270] width 429 height 24
click at [237, 258] on td "Speaking Unlock Question" at bounding box center [399, 270] width 429 height 24
click at [240, 268] on link "Speaking Unlock Question" at bounding box center [234, 269] width 87 height 9
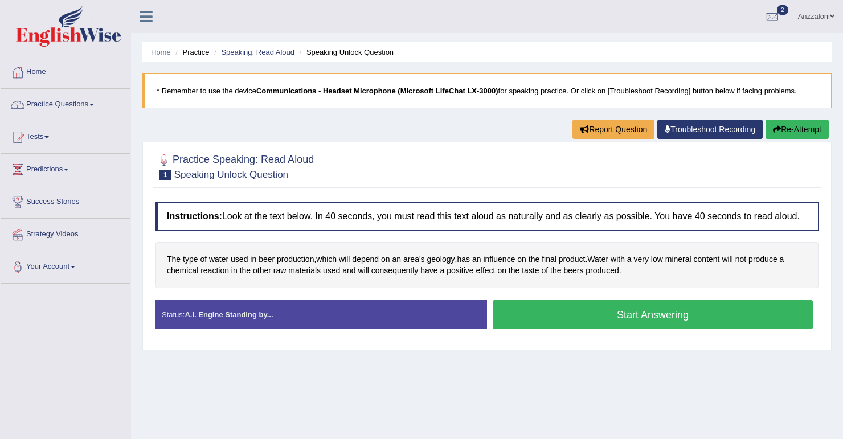
click at [52, 103] on link "Practice Questions" at bounding box center [66, 103] width 130 height 28
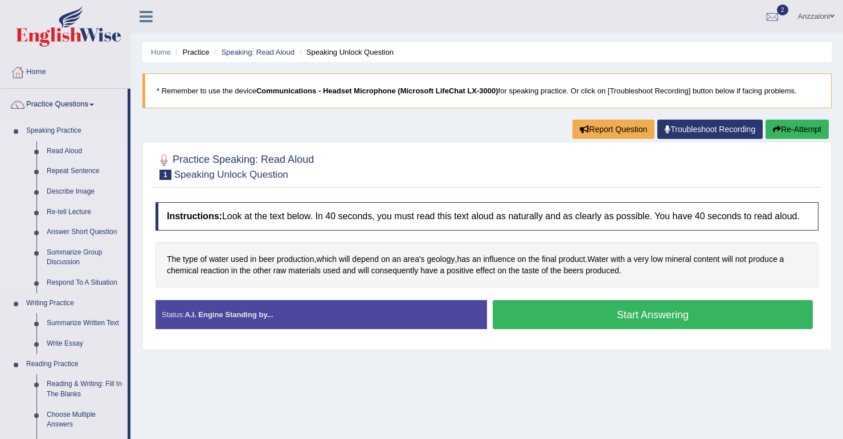
click at [62, 153] on link "Read Aloud" at bounding box center [85, 151] width 86 height 21
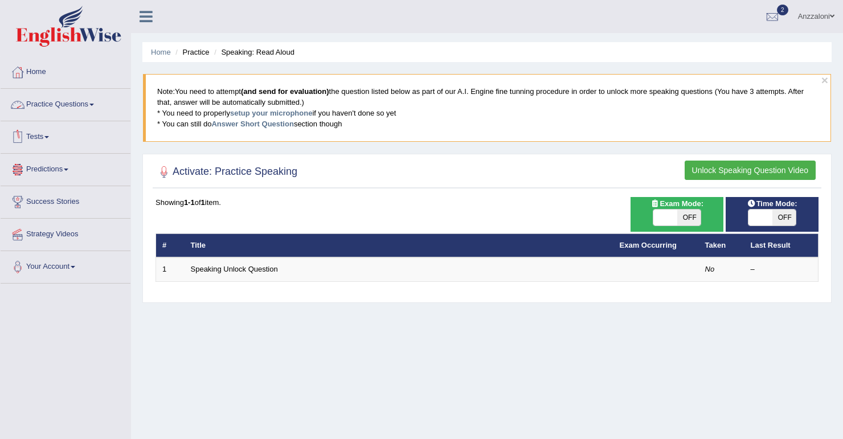
click at [60, 103] on link "Practice Questions" at bounding box center [66, 103] width 130 height 28
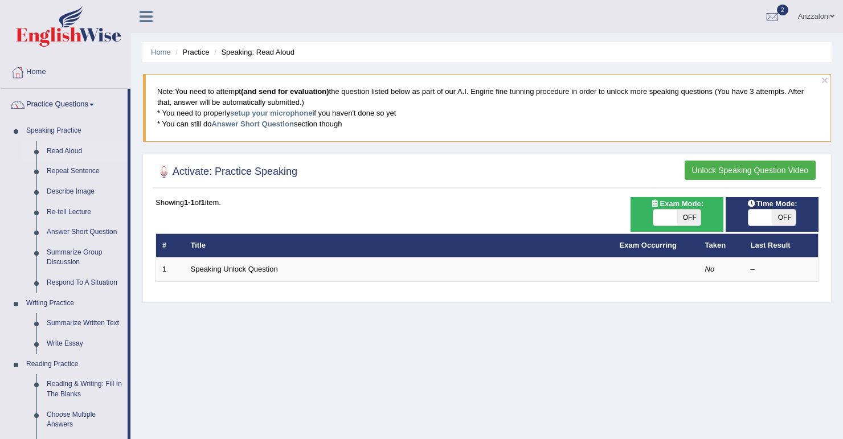
click at [737, 168] on button "Unlock Speaking Question Video" at bounding box center [750, 170] width 131 height 19
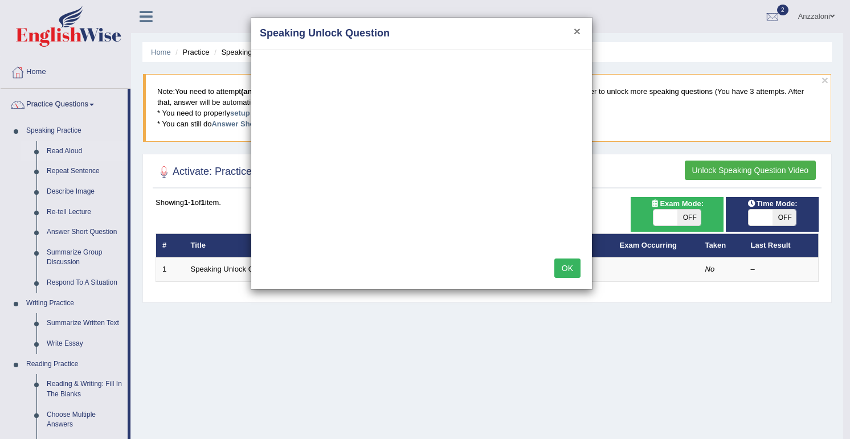
click at [576, 32] on button "×" at bounding box center [577, 31] width 7 height 12
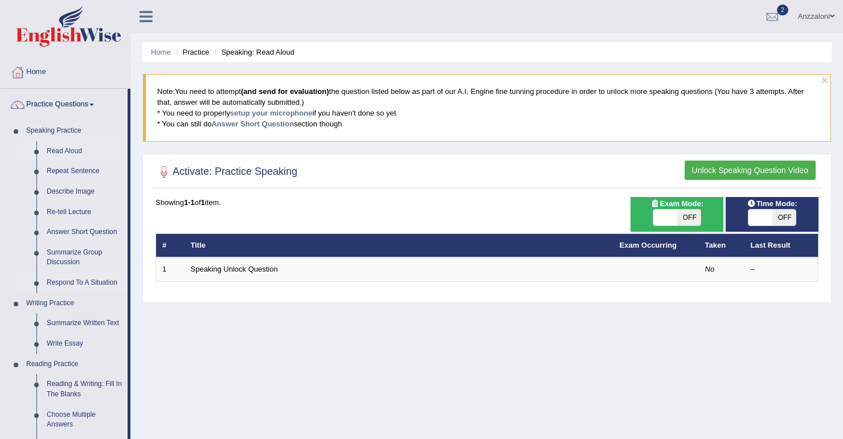
click at [66, 277] on link "Respond To A Situation" at bounding box center [85, 283] width 86 height 21
